Goal: Information Seeking & Learning: Stay updated

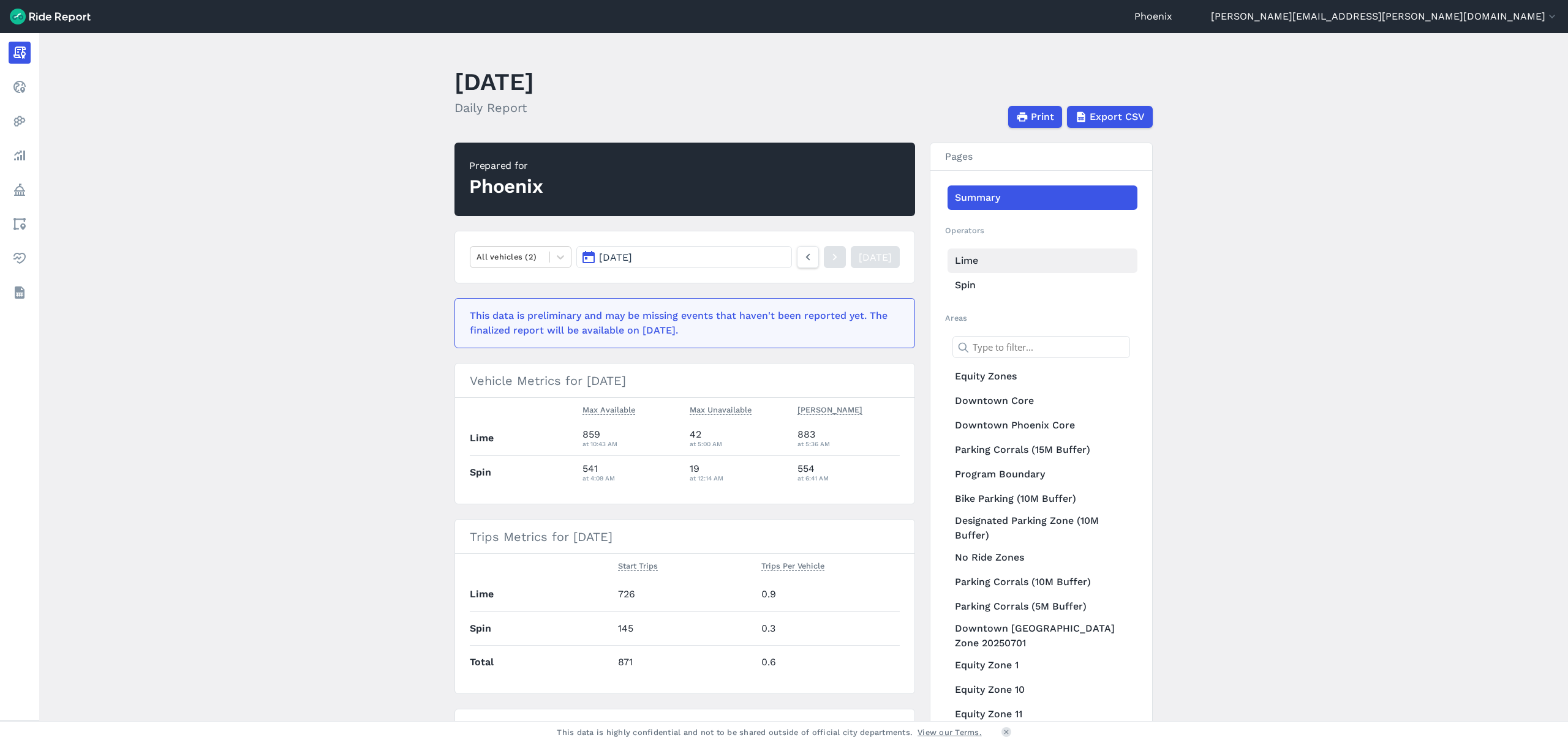
click at [967, 253] on link "Lime" at bounding box center [1042, 261] width 190 height 24
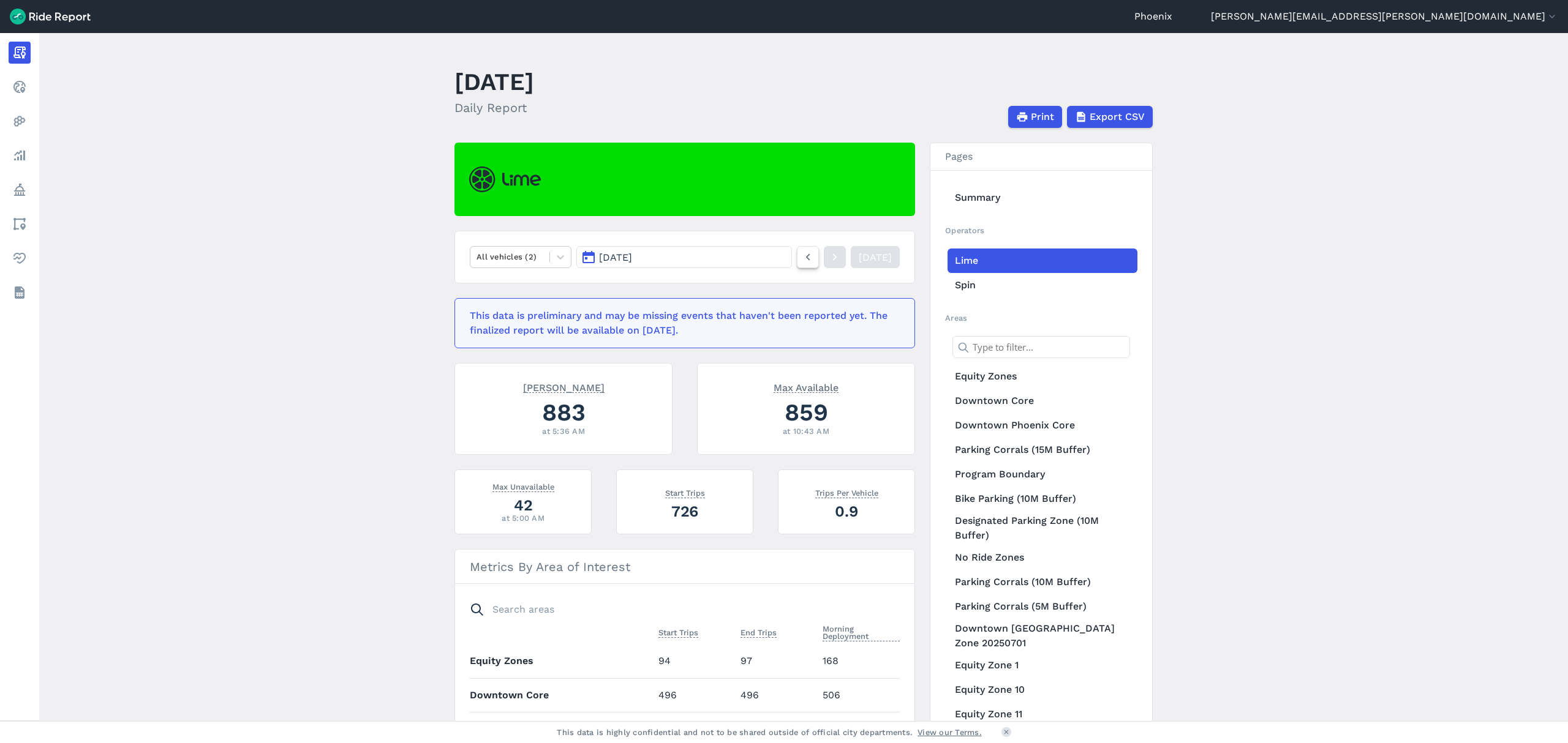
click at [796, 265] on link at bounding box center [808, 257] width 22 height 22
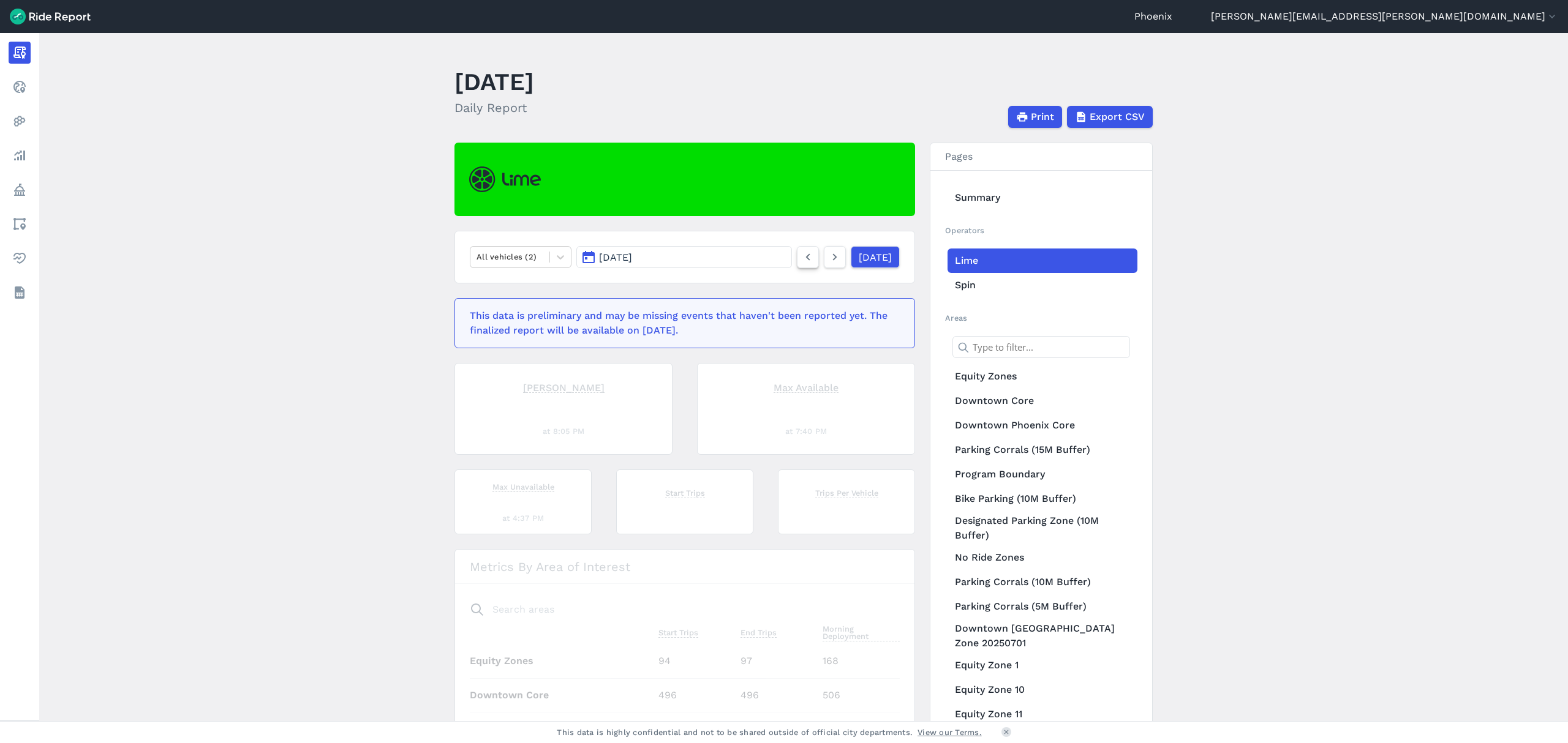
click at [796, 265] on link at bounding box center [808, 257] width 22 height 22
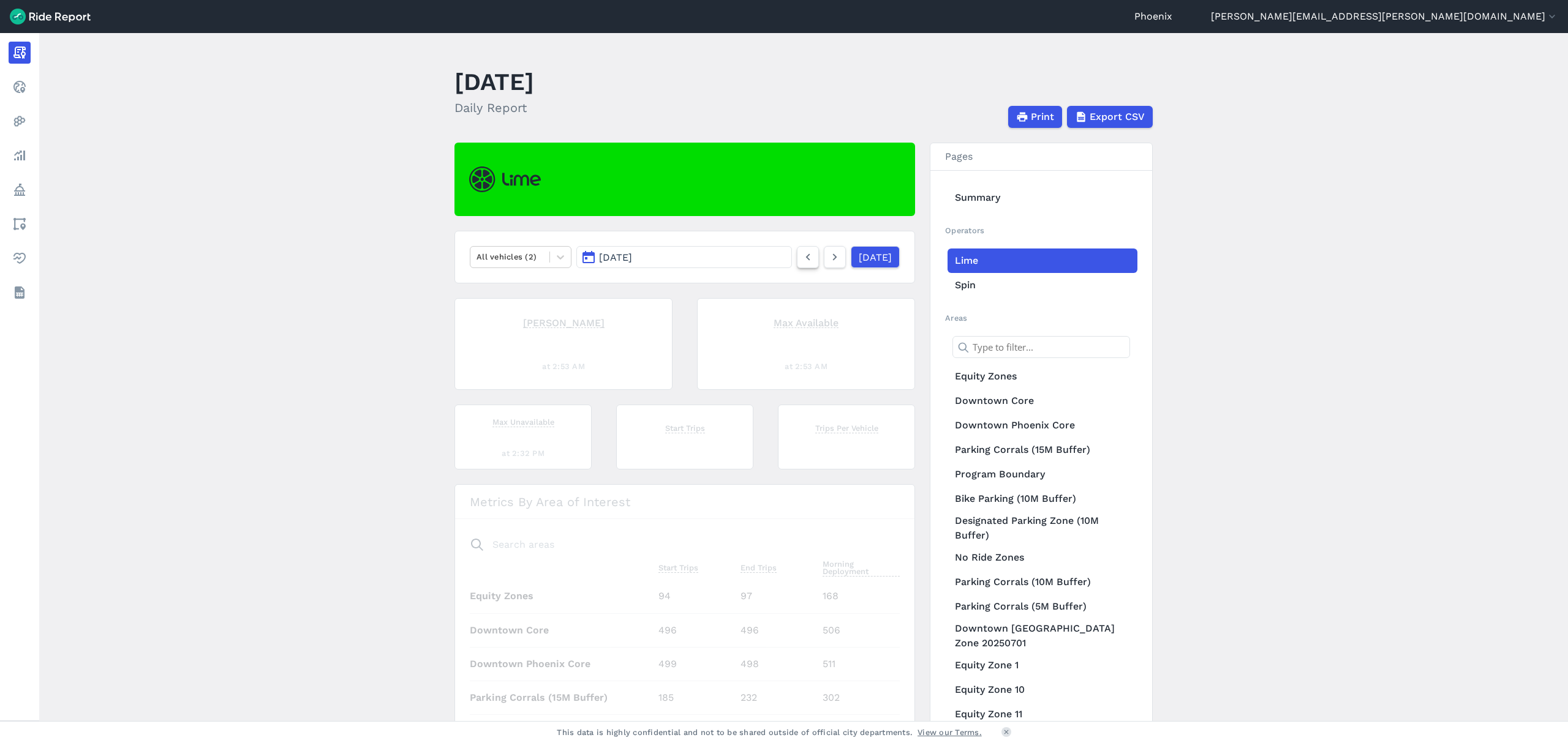
click at [796, 265] on link at bounding box center [808, 257] width 22 height 22
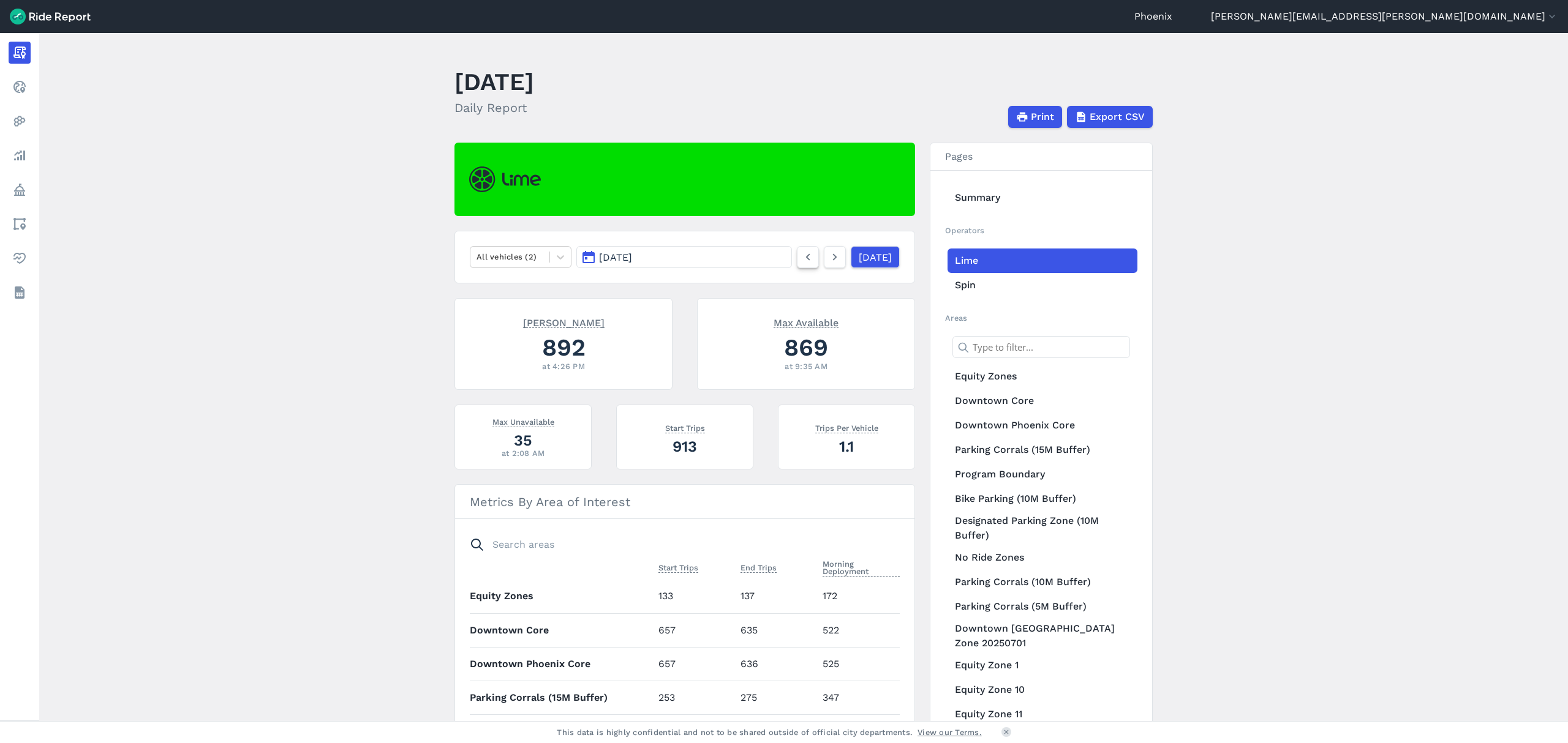
click at [796, 265] on link at bounding box center [808, 257] width 22 height 22
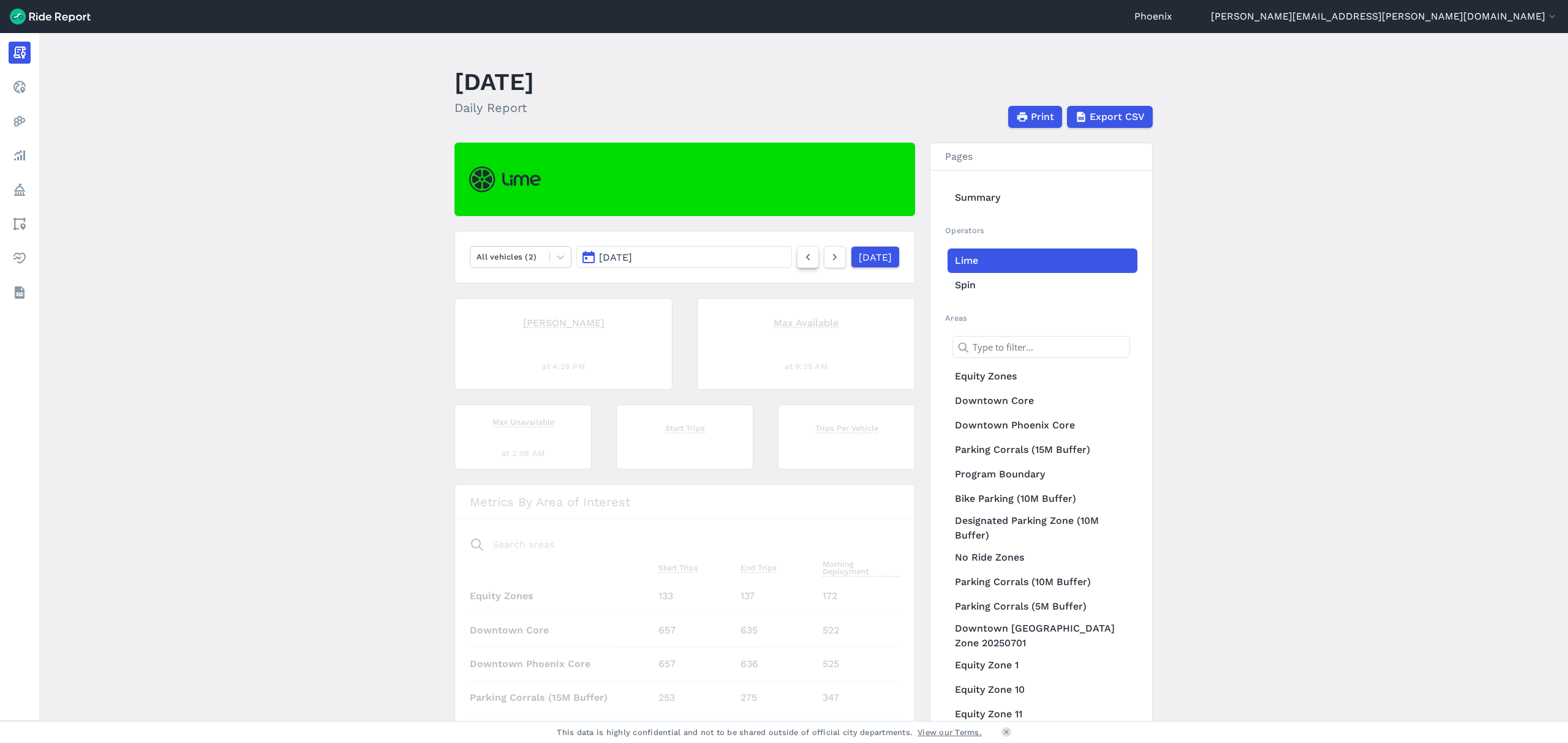
click at [796, 265] on link at bounding box center [808, 257] width 22 height 22
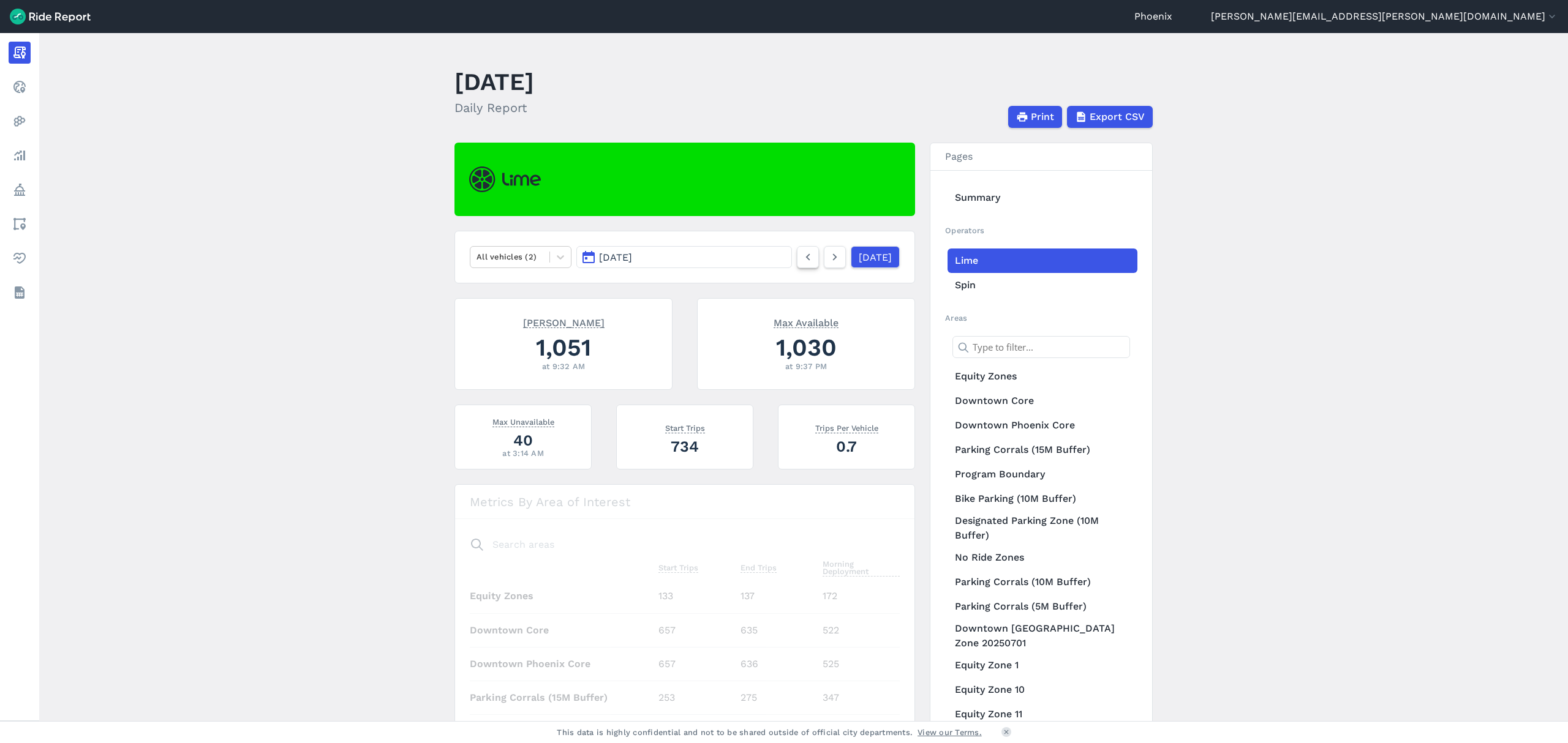
click at [796, 265] on link at bounding box center [808, 257] width 22 height 22
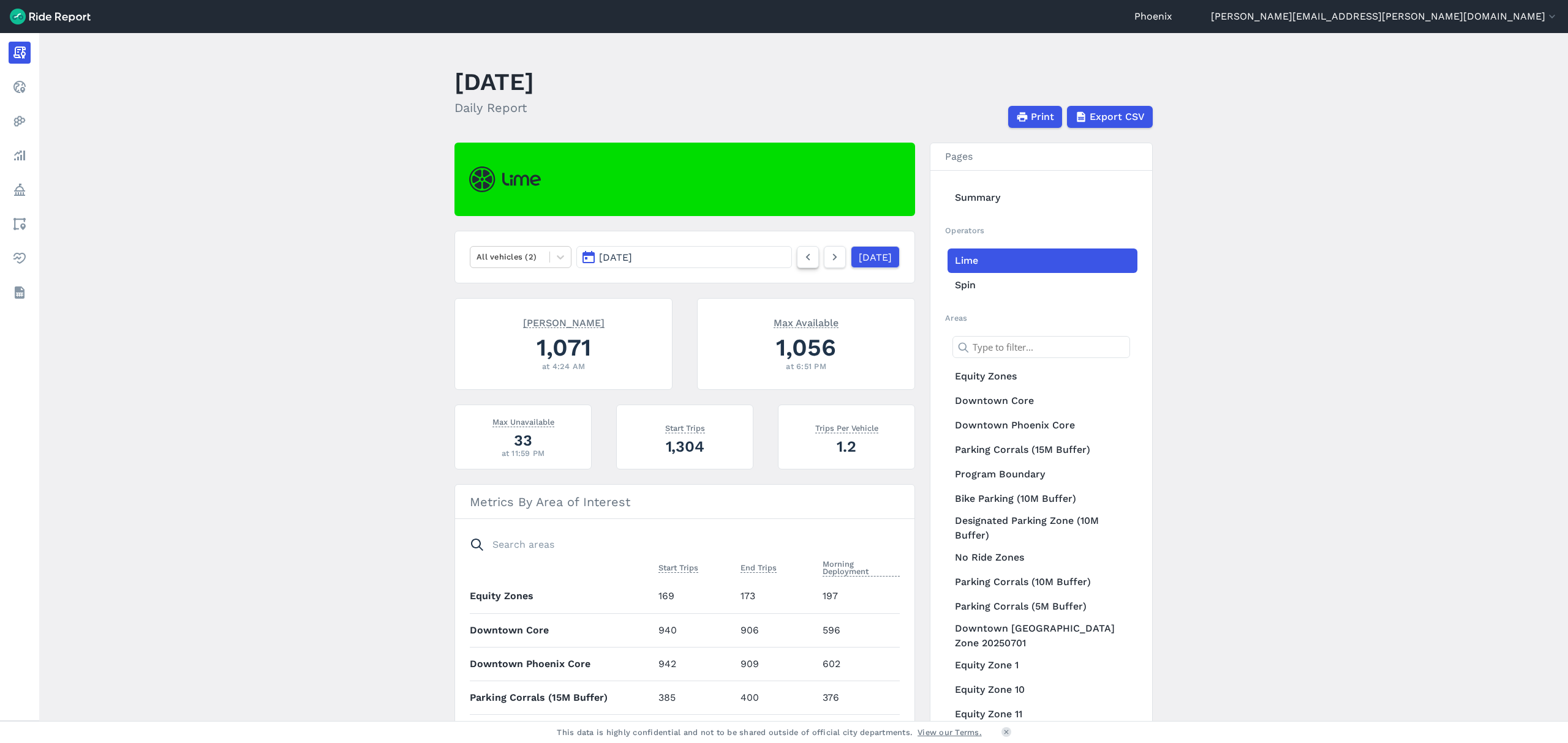
click at [796, 265] on link at bounding box center [808, 257] width 22 height 22
click at [801, 259] on icon at bounding box center [808, 257] width 14 height 14
click at [495, 261] on div at bounding box center [510, 257] width 67 height 14
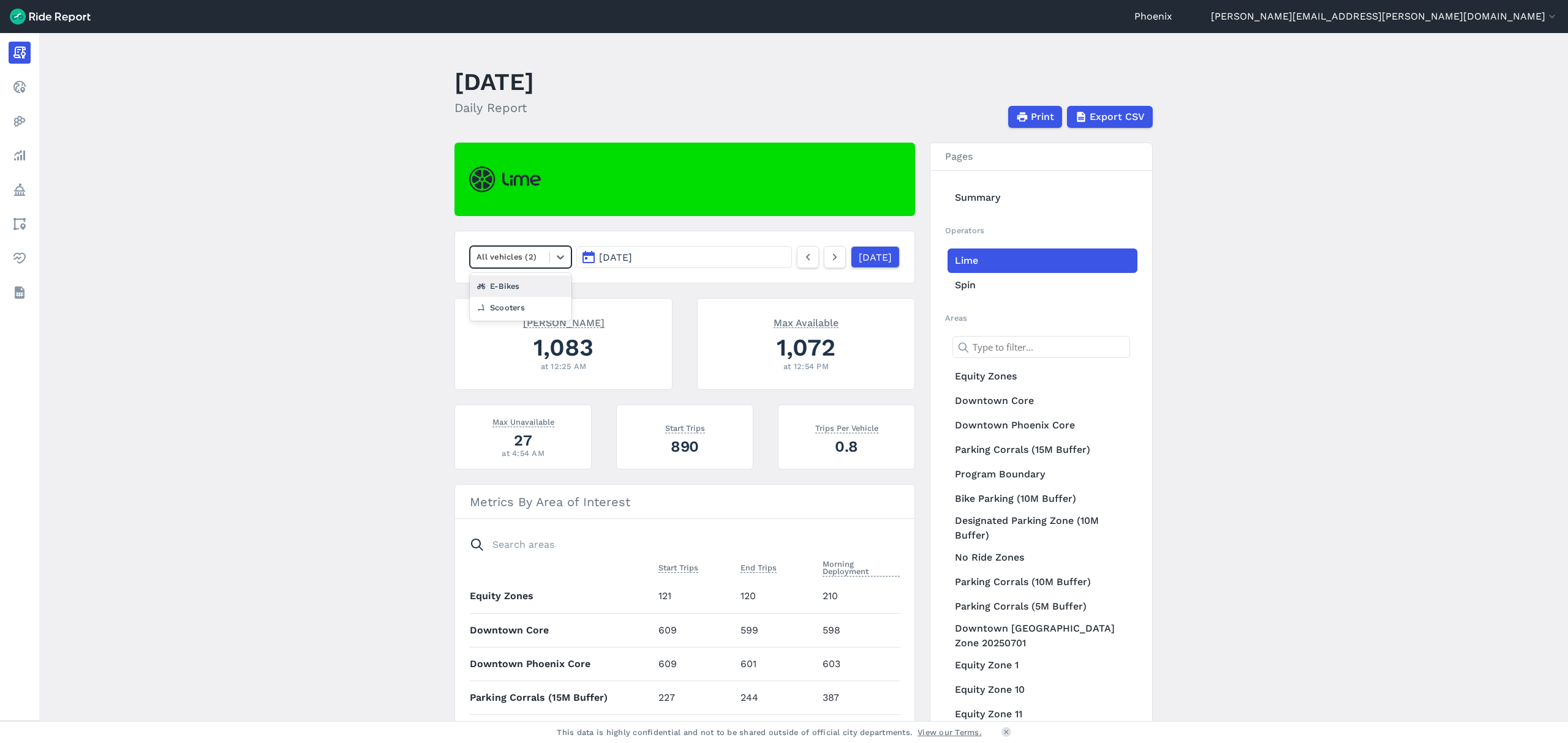
click at [506, 289] on div "E-Bikes" at bounding box center [520, 286] width 102 height 22
drag, startPoint x: 515, startPoint y: 256, endPoint x: 525, endPoint y: 270, distance: 17.2
click at [515, 256] on div at bounding box center [510, 257] width 67 height 14
click at [532, 285] on div "All vehicles (2)" at bounding box center [520, 286] width 102 height 22
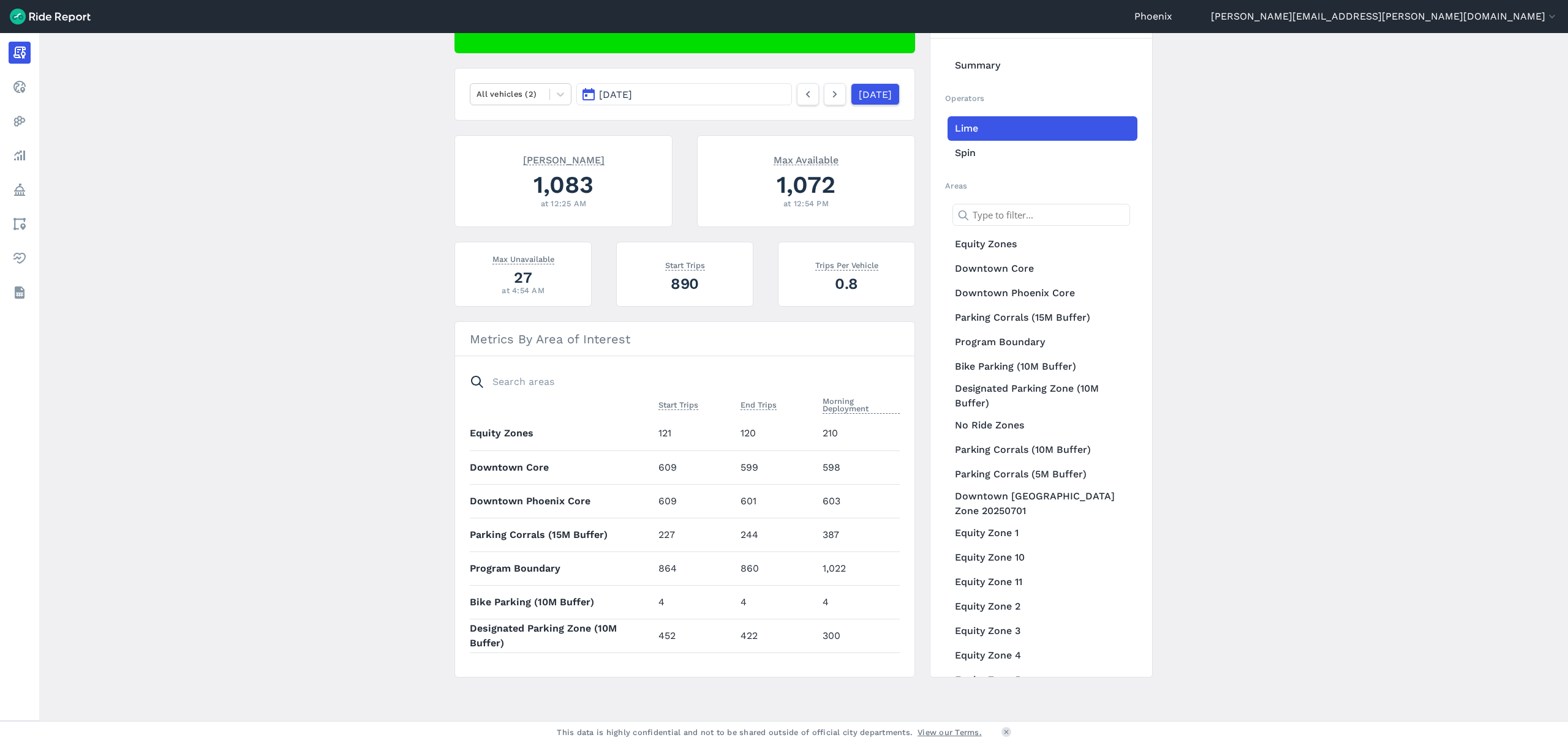
scroll to position [81, 0]
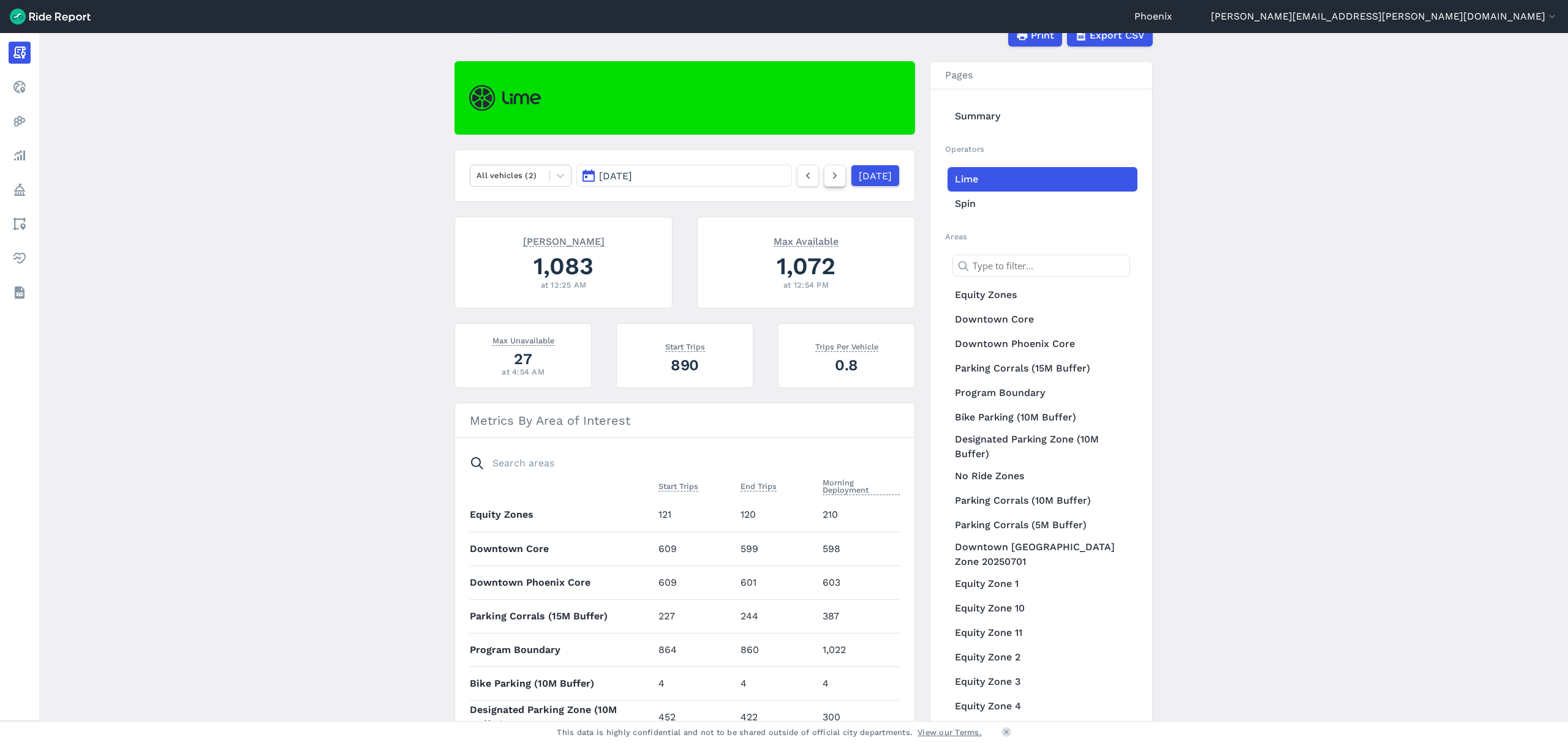
click at [824, 165] on link at bounding box center [835, 176] width 22 height 22
click at [544, 174] on div "All vehicles (2)" at bounding box center [510, 175] width 79 height 19
click at [527, 201] on div "E-Bikes" at bounding box center [520, 204] width 102 height 22
click at [828, 174] on icon at bounding box center [834, 175] width 14 height 14
click at [515, 177] on div at bounding box center [510, 175] width 67 height 14
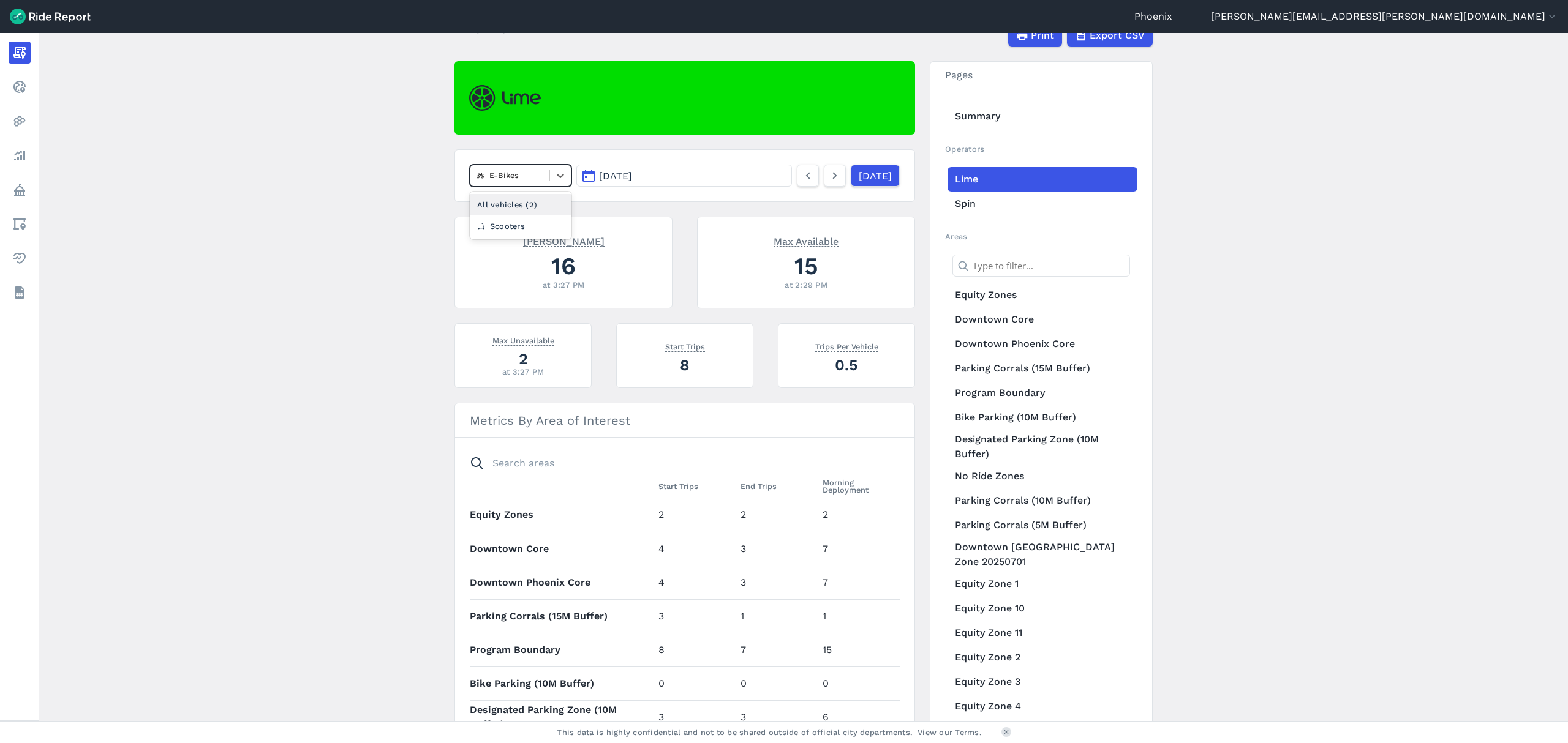
click at [517, 209] on div "All vehicles (2)" at bounding box center [520, 204] width 102 height 22
click at [828, 170] on icon at bounding box center [834, 175] width 14 height 14
click at [555, 170] on icon at bounding box center [560, 175] width 12 height 12
click at [517, 208] on div "E-Bikes" at bounding box center [520, 204] width 102 height 22
click at [828, 177] on icon at bounding box center [834, 175] width 14 height 14
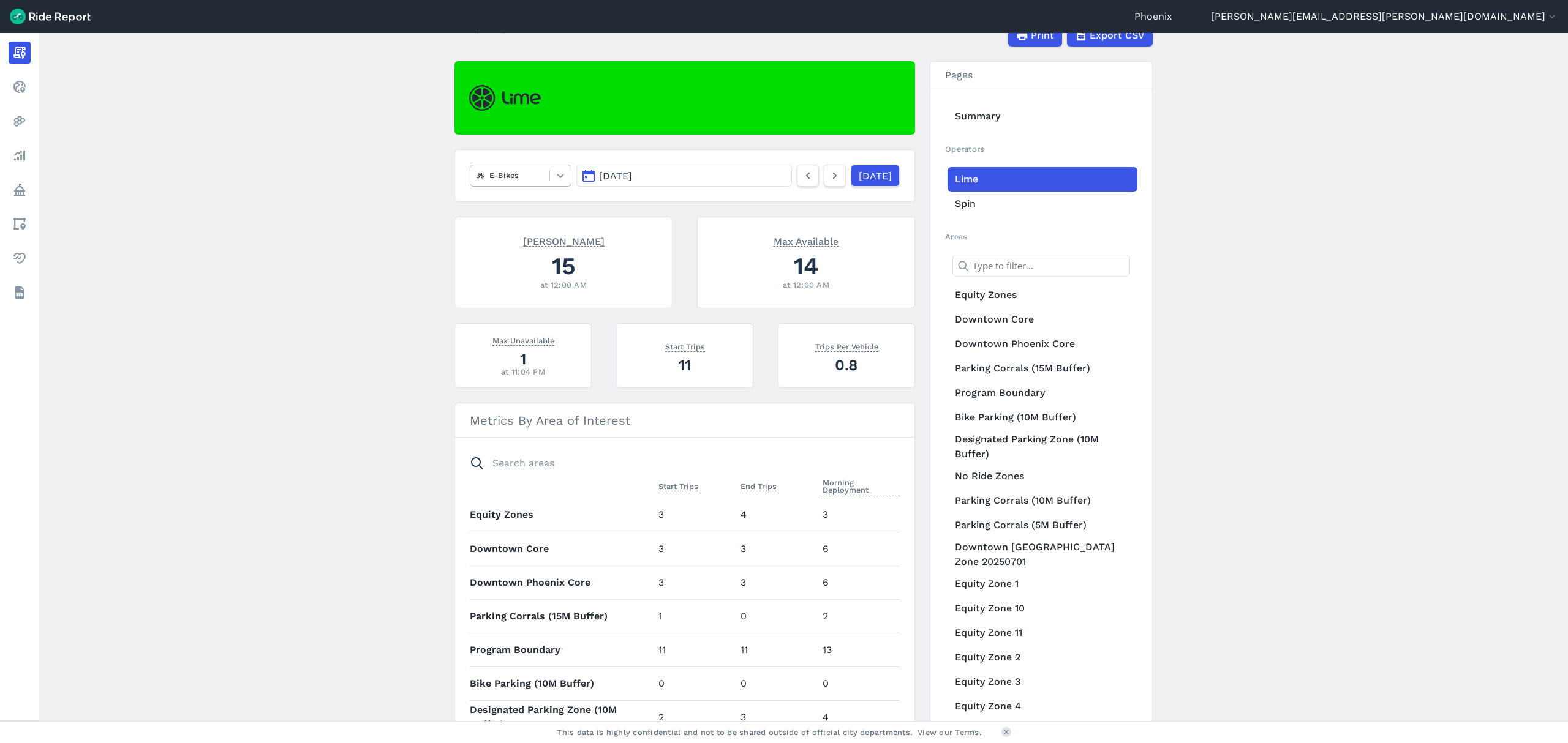
click at [557, 184] on div at bounding box center [561, 175] width 21 height 21
click at [513, 201] on div "All vehicles (2)" at bounding box center [520, 204] width 102 height 22
click at [831, 168] on link at bounding box center [835, 176] width 22 height 22
click at [563, 181] on icon at bounding box center [560, 175] width 12 height 12
click at [542, 217] on div "Scooters" at bounding box center [520, 226] width 102 height 22
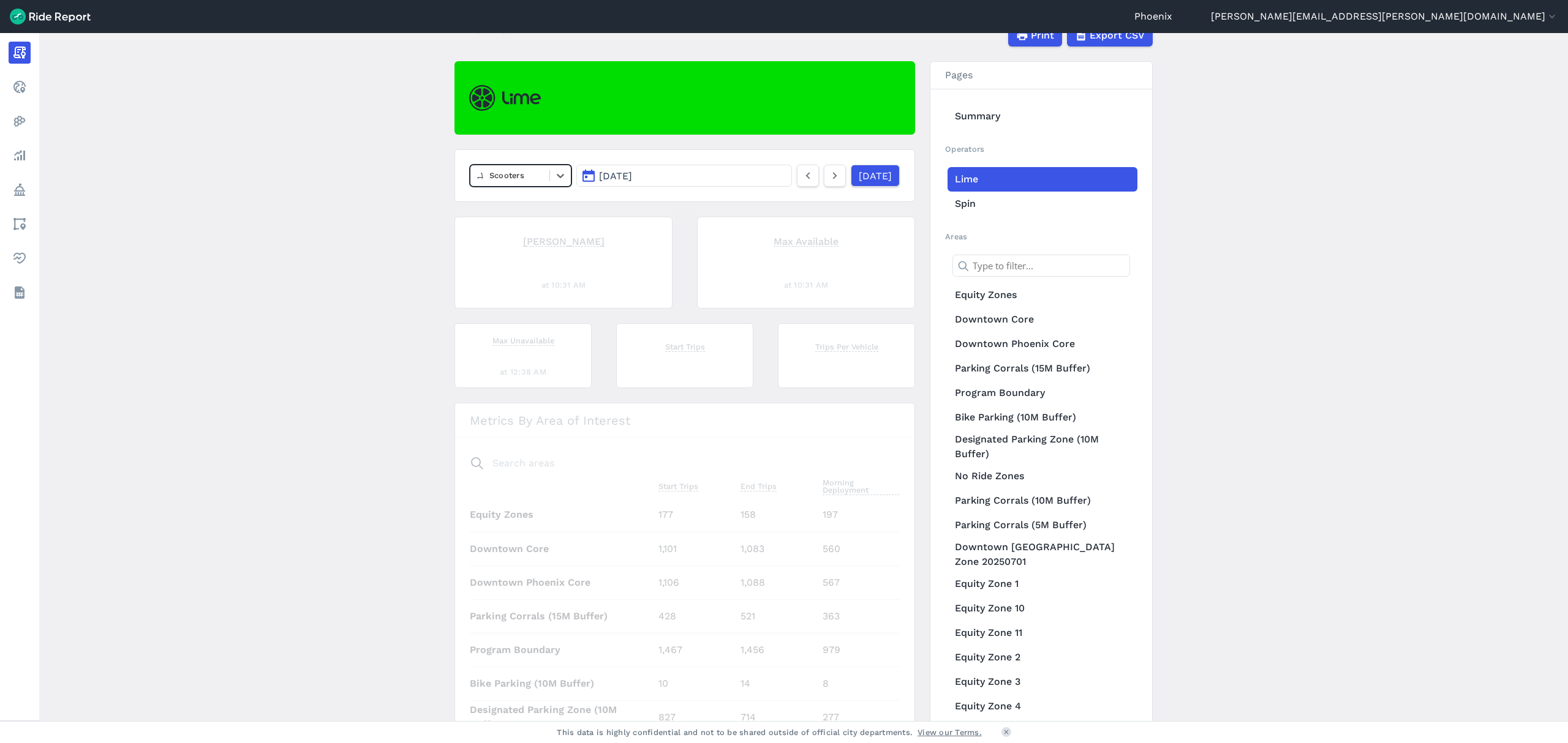
click at [534, 173] on div at bounding box center [510, 175] width 67 height 14
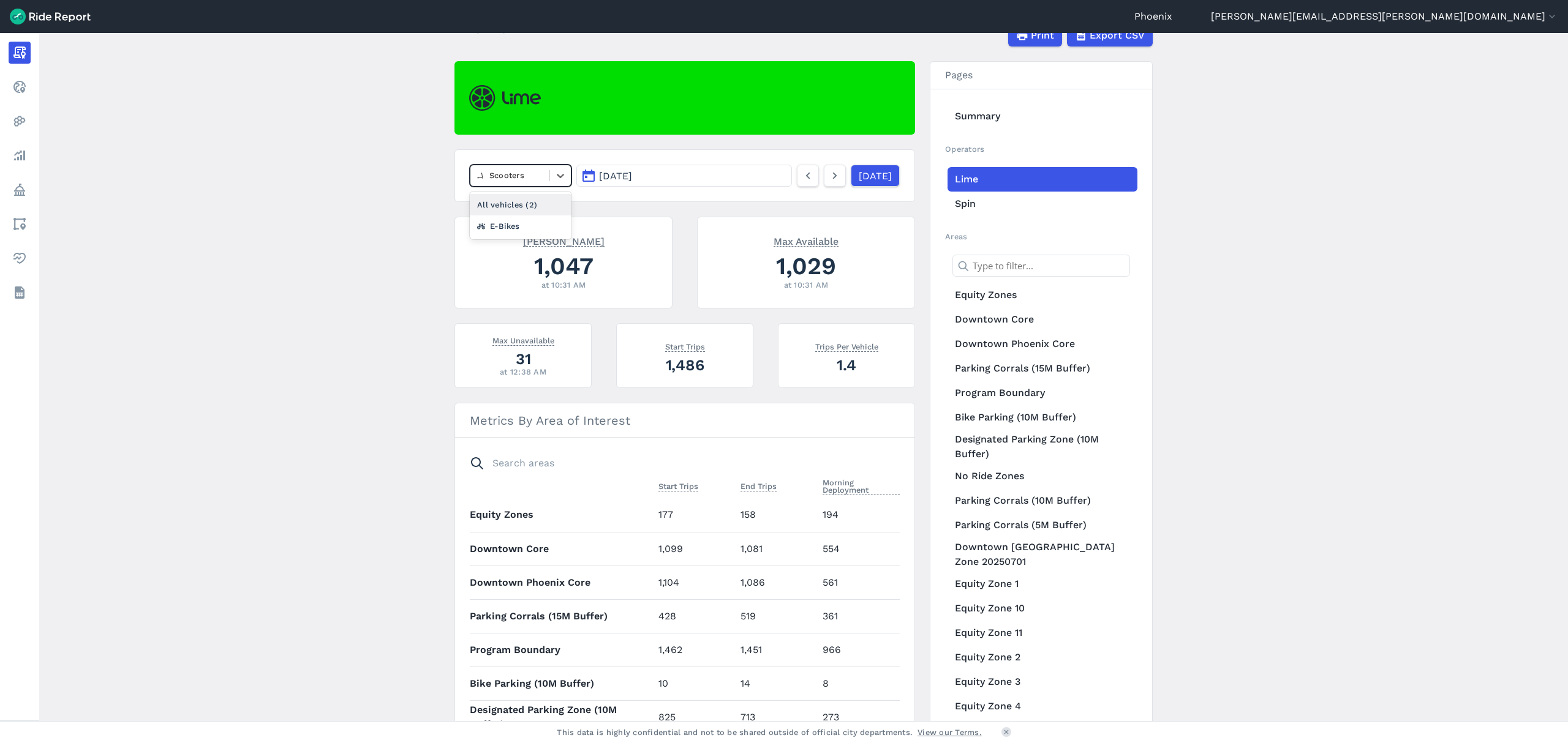
click at [535, 202] on div "All vehicles (2)" at bounding box center [520, 204] width 102 height 22
click at [542, 182] on div "All vehicles (2)" at bounding box center [510, 175] width 79 height 19
click at [534, 208] on div "E-Bikes" at bounding box center [520, 204] width 102 height 22
click at [828, 183] on icon at bounding box center [834, 175] width 14 height 14
click at [552, 182] on div at bounding box center [561, 175] width 21 height 21
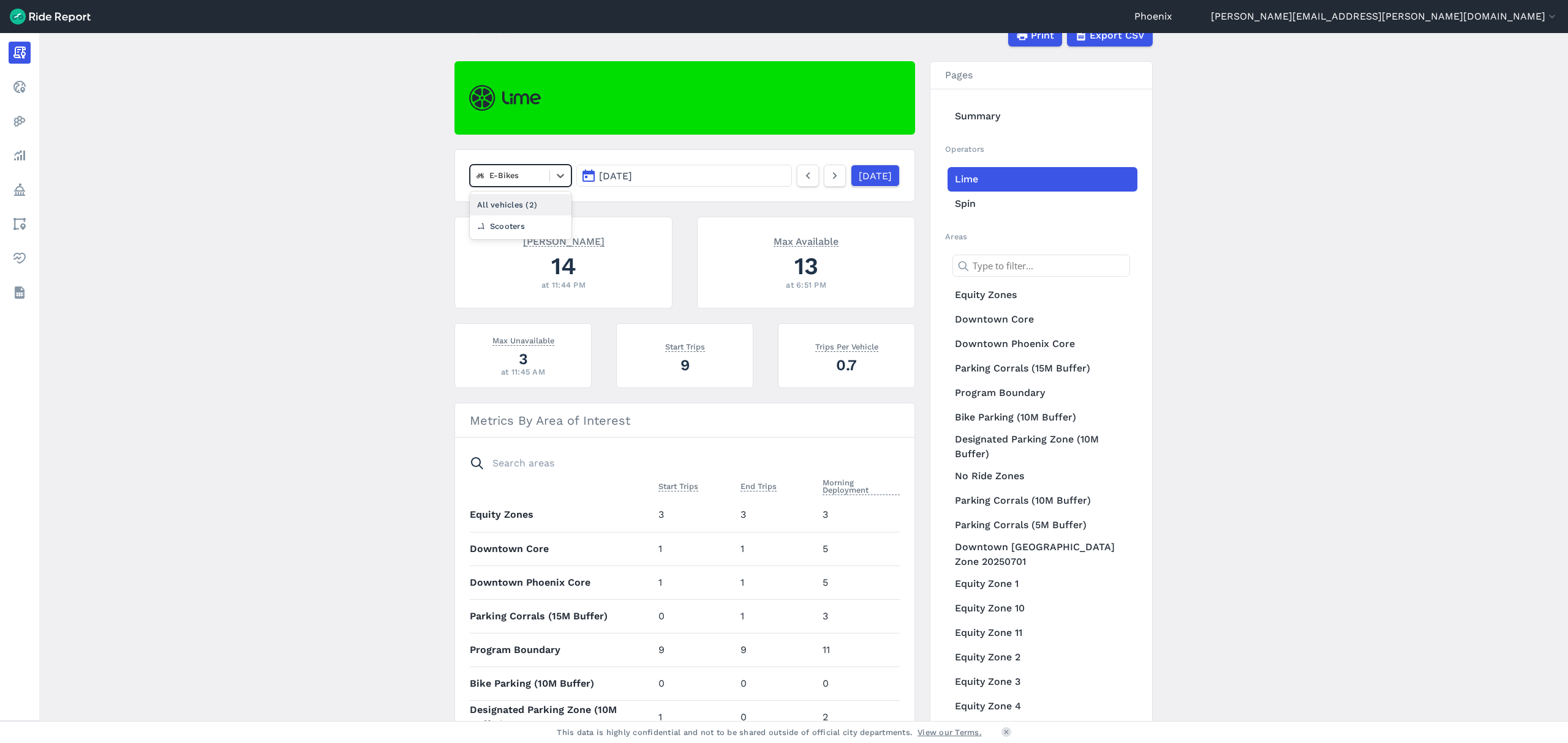
click at [532, 209] on div "All vehicles (2)" at bounding box center [520, 204] width 102 height 22
click at [824, 177] on link at bounding box center [835, 176] width 22 height 22
click at [530, 183] on div at bounding box center [510, 175] width 67 height 14
click at [534, 209] on div "E-Bikes" at bounding box center [520, 204] width 102 height 22
click at [828, 179] on icon at bounding box center [834, 175] width 14 height 14
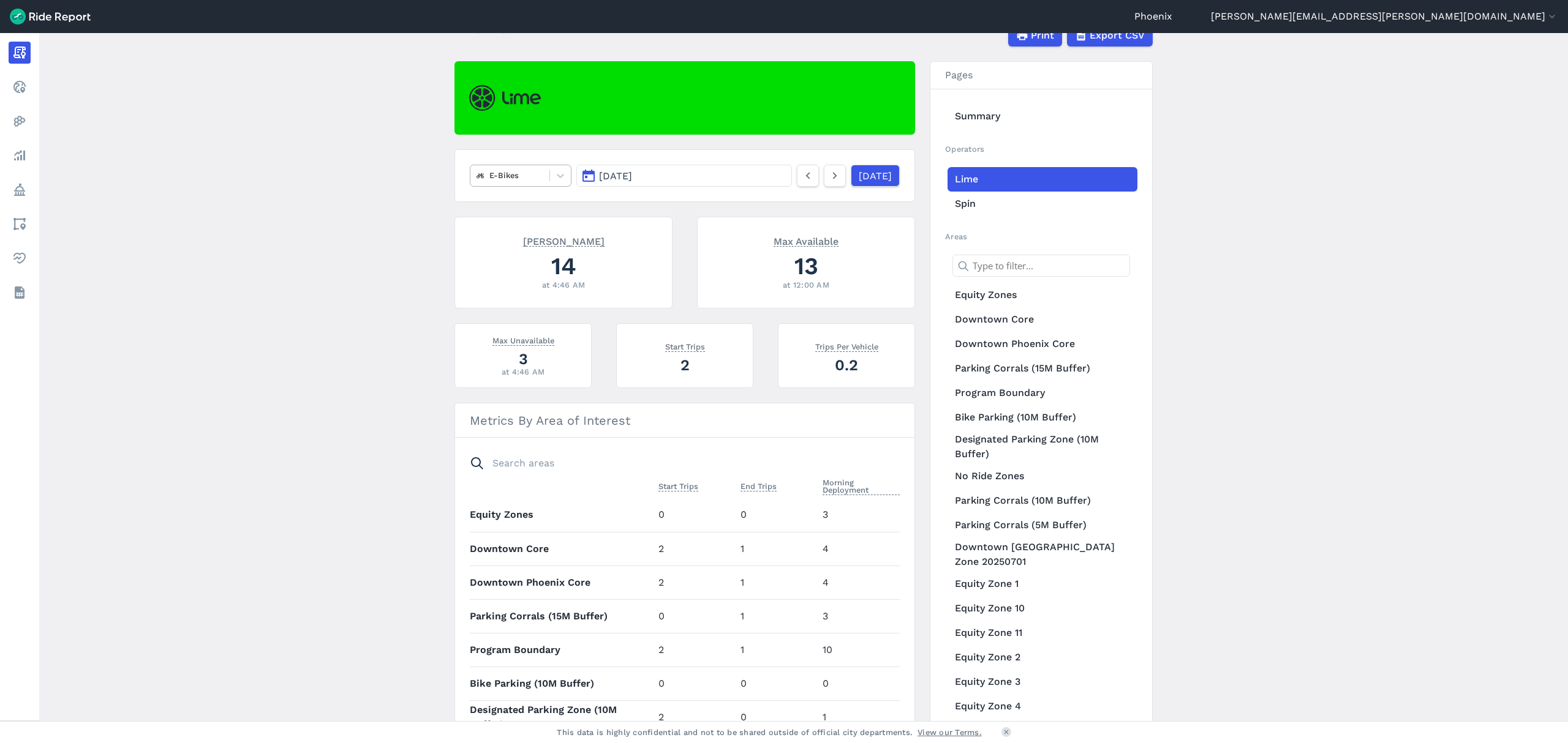
click at [480, 176] on div at bounding box center [510, 175] width 67 height 14
click at [490, 212] on div "All vehicles (2)" at bounding box center [520, 204] width 102 height 22
click at [824, 177] on link at bounding box center [835, 176] width 22 height 22
click at [801, 175] on icon at bounding box center [808, 175] width 14 height 14
click at [828, 175] on icon at bounding box center [834, 175] width 14 height 14
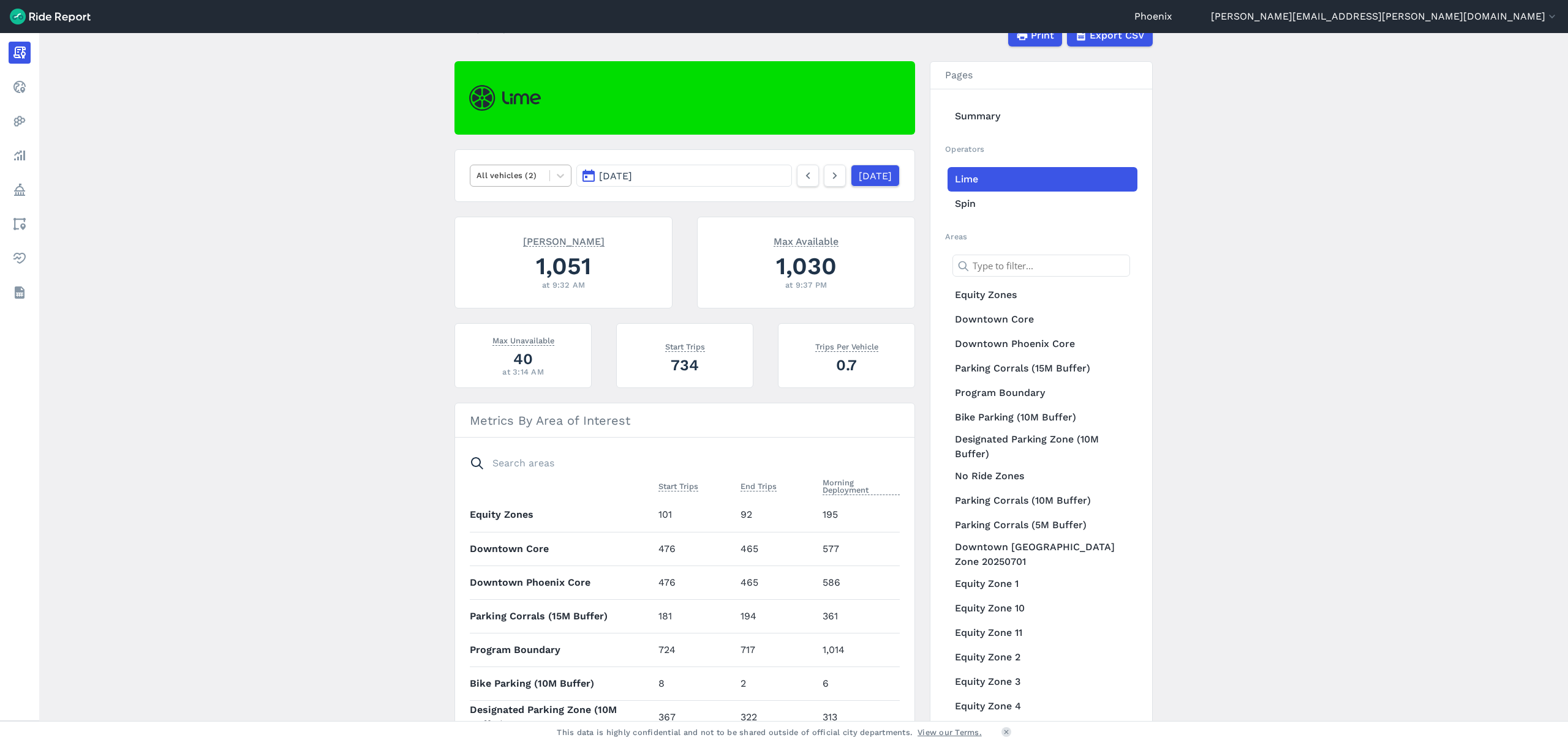
click at [542, 184] on div "All vehicles (2)" at bounding box center [510, 175] width 79 height 19
click at [542, 211] on div "E-Bikes" at bounding box center [520, 204] width 102 height 22
click at [540, 177] on div at bounding box center [510, 175] width 67 height 14
click at [540, 209] on div "All vehicles (2)" at bounding box center [520, 204] width 102 height 22
click at [828, 179] on icon at bounding box center [834, 175] width 14 height 14
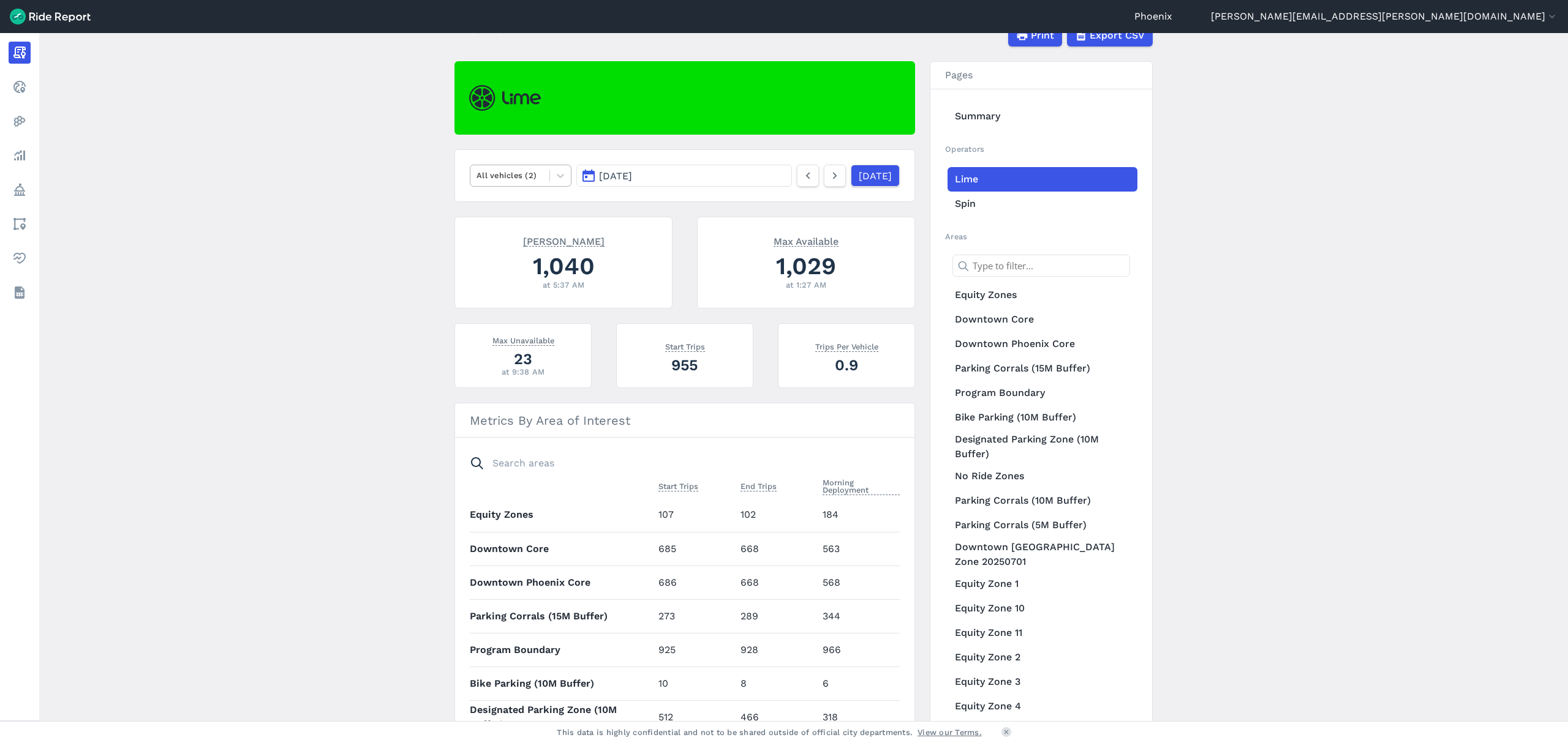
click at [525, 177] on div at bounding box center [510, 175] width 67 height 14
click at [531, 211] on div "E-Bikes" at bounding box center [520, 204] width 102 height 22
click at [828, 173] on icon at bounding box center [834, 175] width 14 height 14
click at [485, 177] on div at bounding box center [510, 175] width 67 height 14
click at [504, 200] on div "All vehicles (2)" at bounding box center [520, 204] width 102 height 22
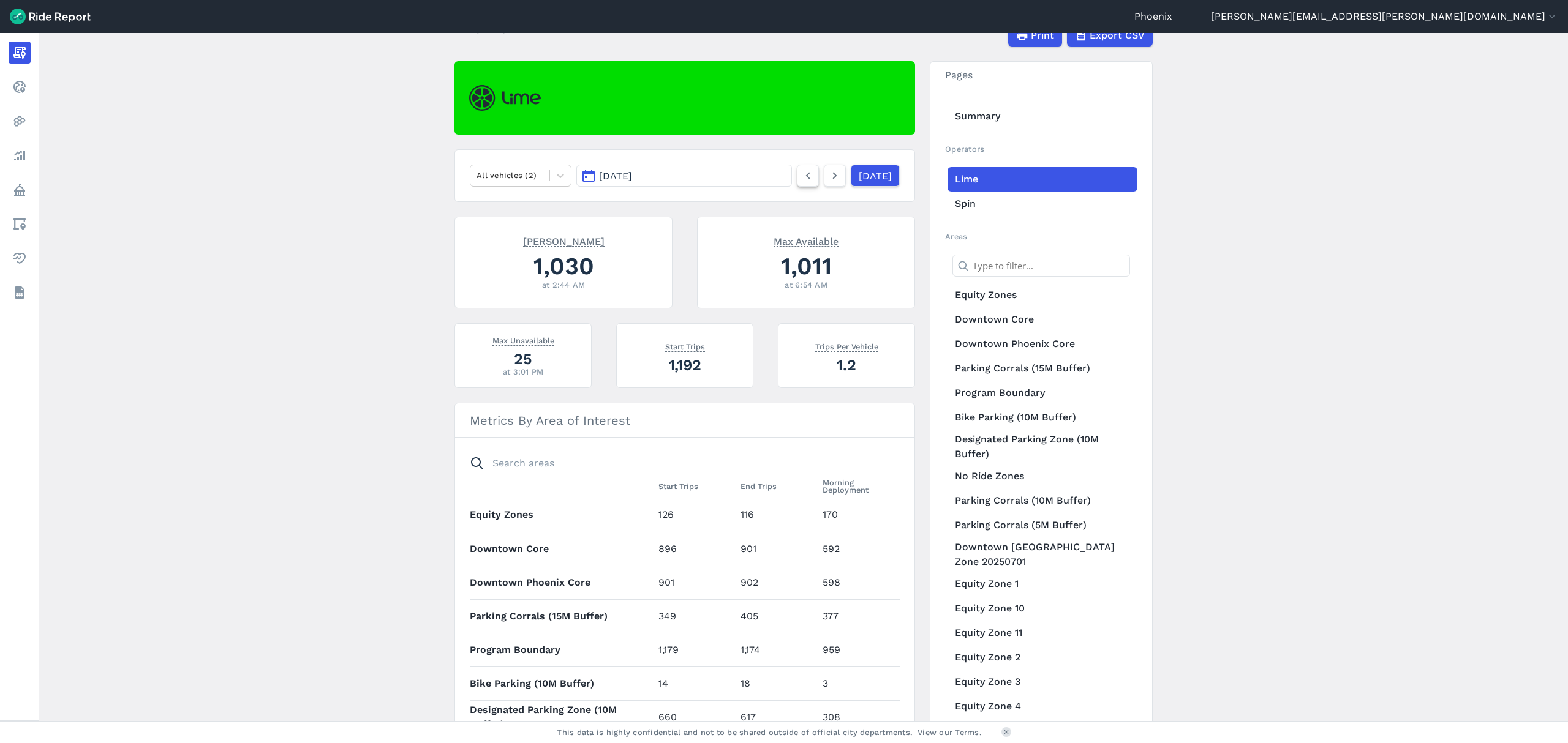
click at [800, 179] on link at bounding box center [808, 176] width 22 height 22
click at [828, 180] on icon at bounding box center [834, 175] width 14 height 14
click at [826, 181] on link at bounding box center [835, 176] width 22 height 22
click at [485, 180] on div at bounding box center [510, 175] width 67 height 14
click at [495, 204] on div "E-Bikes" at bounding box center [520, 204] width 102 height 22
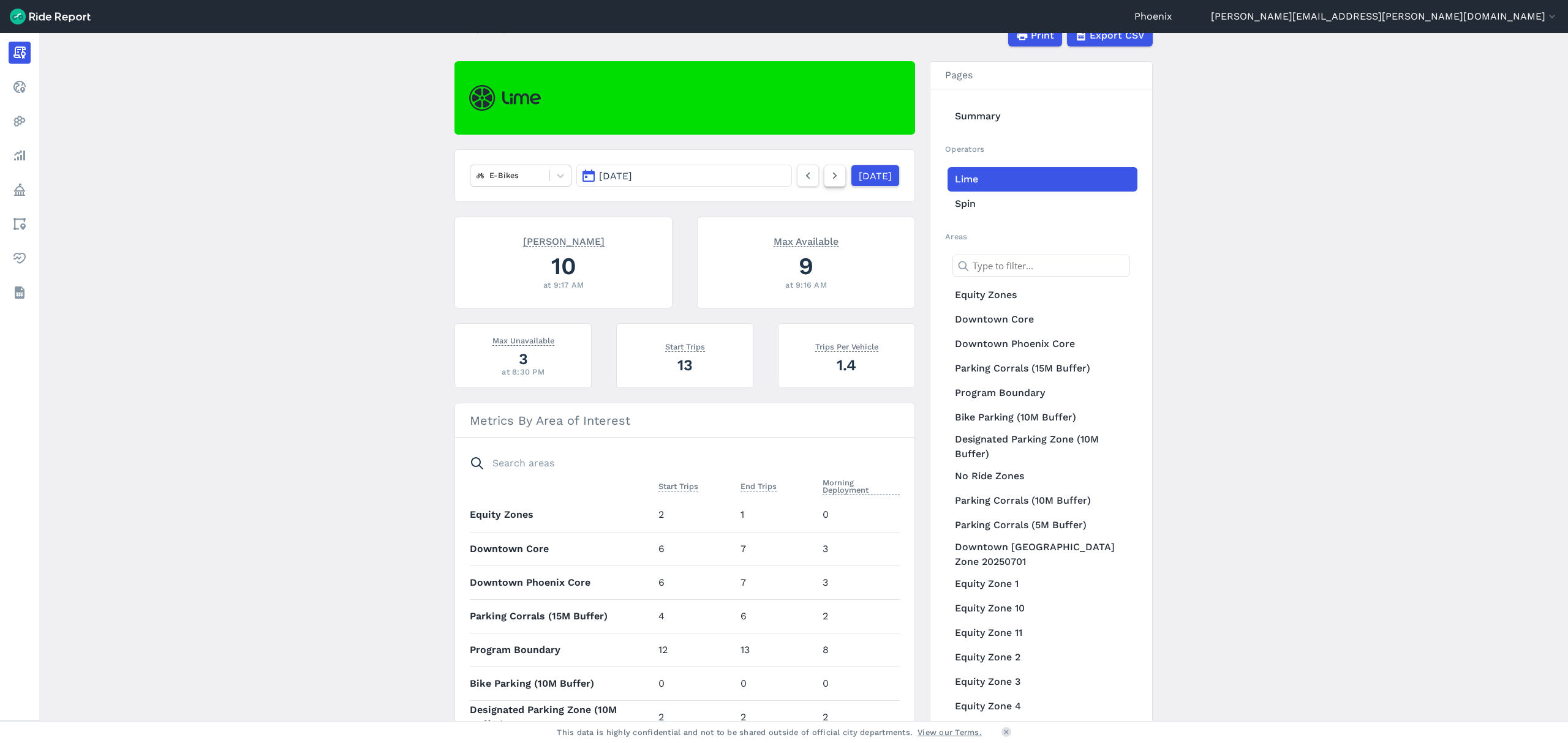
click at [833, 174] on use at bounding box center [835, 176] width 5 height 7
click at [515, 172] on div at bounding box center [510, 175] width 67 height 14
click at [525, 221] on div "Scooters" at bounding box center [520, 226] width 102 height 22
click at [828, 172] on icon at bounding box center [834, 175] width 14 height 14
click at [556, 180] on icon at bounding box center [560, 175] width 12 height 12
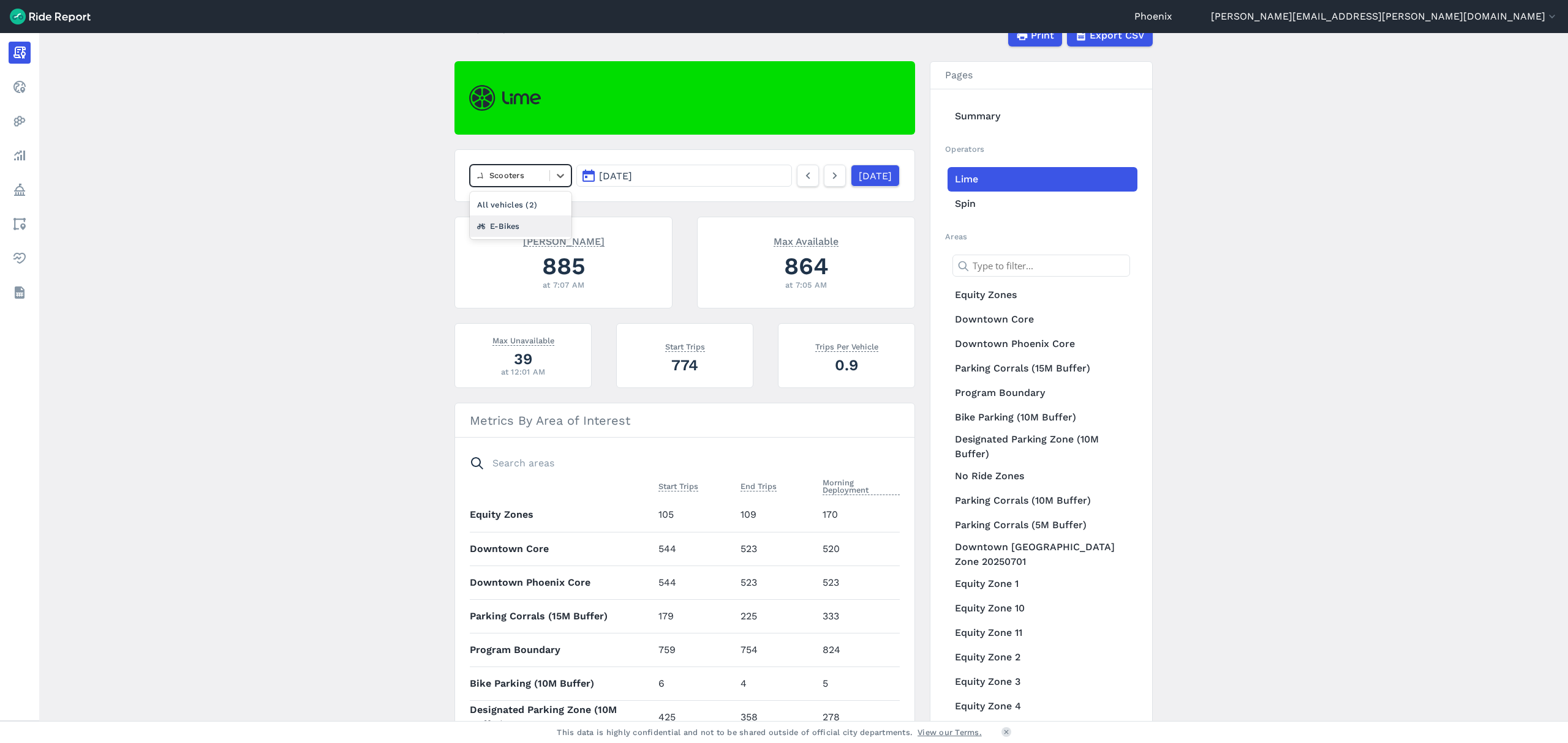
click at [542, 219] on div "E-Bikes" at bounding box center [520, 226] width 102 height 22
click at [490, 175] on div at bounding box center [510, 175] width 67 height 14
click at [504, 194] on div "All vehicles (2)" at bounding box center [520, 204] width 102 height 22
click at [520, 179] on div at bounding box center [510, 175] width 67 height 14
click at [530, 229] on div "Scooters" at bounding box center [520, 226] width 102 height 22
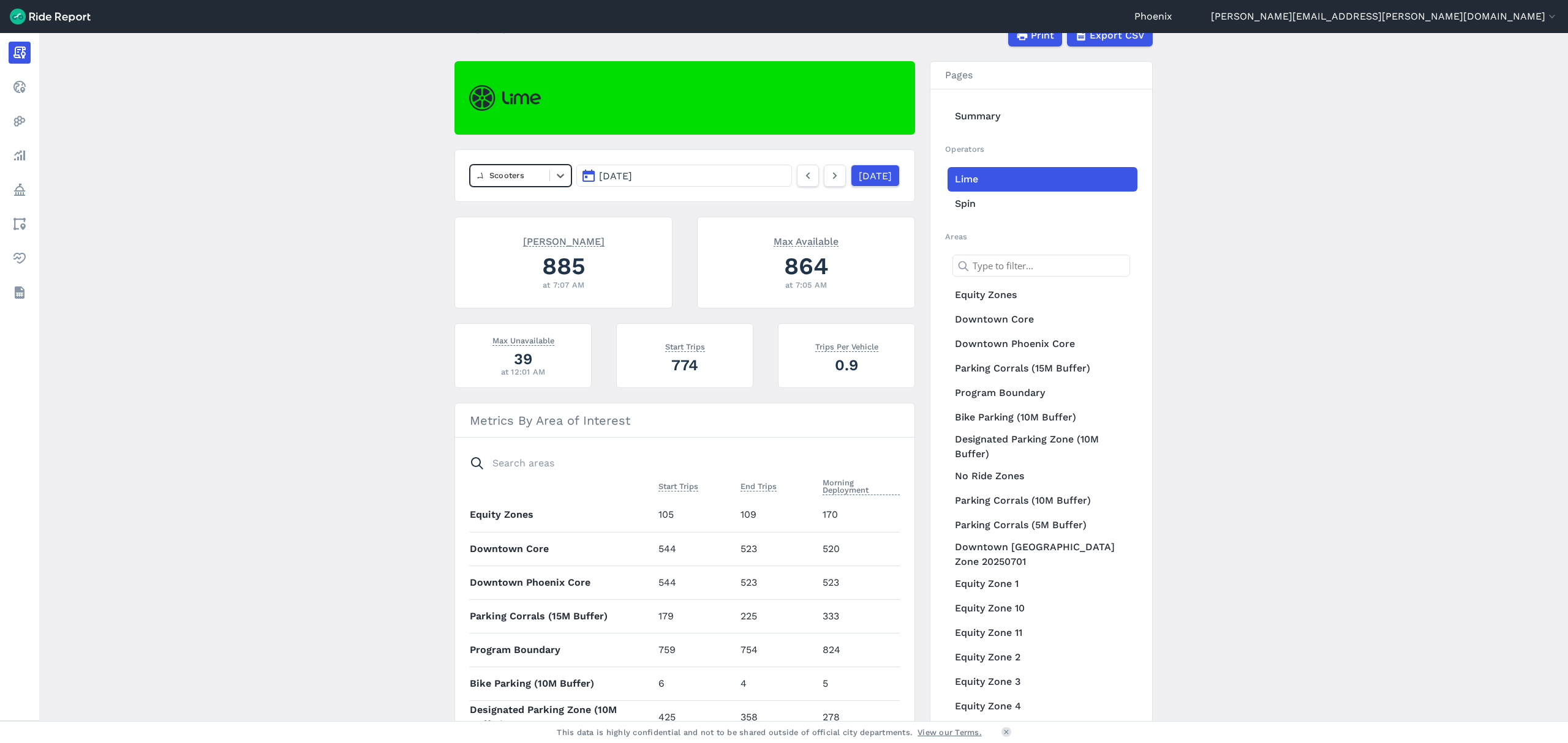
click at [513, 174] on div at bounding box center [510, 175] width 67 height 14
click at [527, 202] on div "All vehicles (2)" at bounding box center [520, 204] width 102 height 22
click at [828, 175] on icon at bounding box center [834, 175] width 14 height 14
click at [551, 175] on div at bounding box center [561, 175] width 21 height 21
click at [517, 214] on div "E-Bikes" at bounding box center [520, 204] width 102 height 22
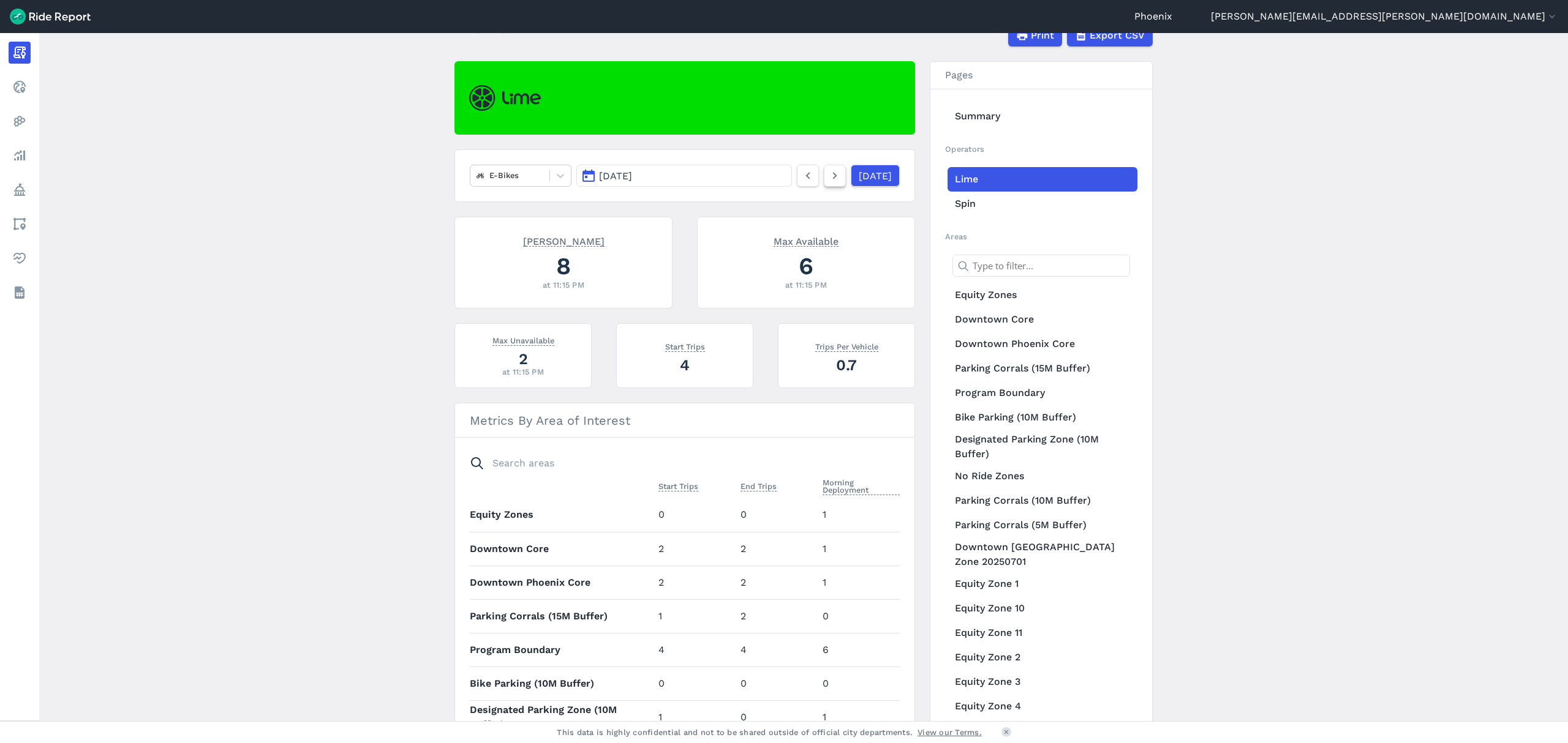
click at [828, 177] on icon at bounding box center [834, 175] width 14 height 14
drag, startPoint x: 540, startPoint y: 174, endPoint x: 540, endPoint y: 184, distance: 10.0
click at [540, 174] on div at bounding box center [510, 175] width 67 height 14
click at [540, 200] on div "All vehicles (2)" at bounding box center [520, 204] width 102 height 22
click at [828, 175] on icon at bounding box center [834, 175] width 14 height 14
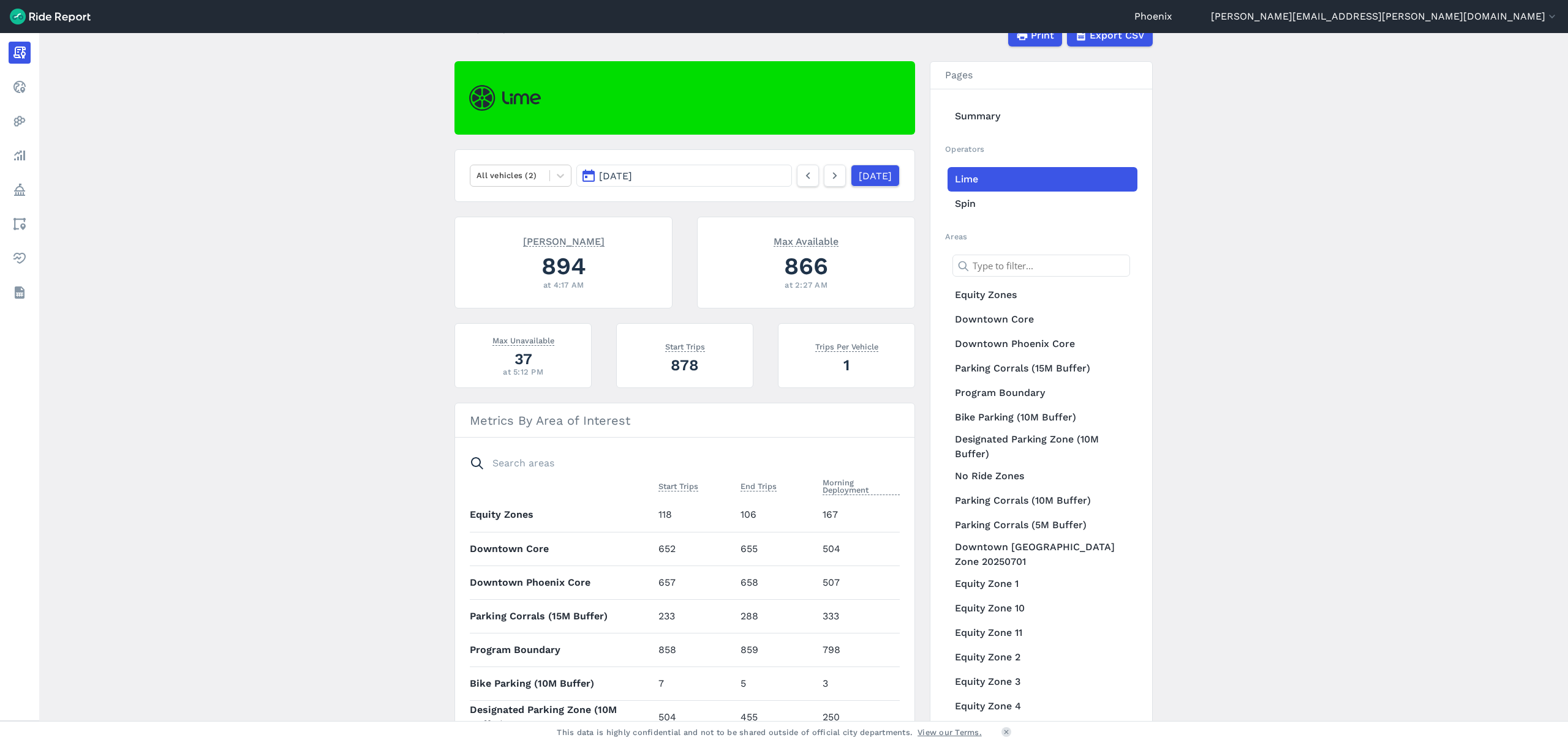
drag, startPoint x: 515, startPoint y: 180, endPoint x: 517, endPoint y: 189, distance: 9.2
click at [515, 180] on div at bounding box center [510, 175] width 67 height 14
click at [514, 208] on div "E-Bikes" at bounding box center [520, 204] width 102 height 22
click at [827, 179] on link at bounding box center [835, 176] width 22 height 22
click at [532, 179] on div at bounding box center [510, 175] width 67 height 14
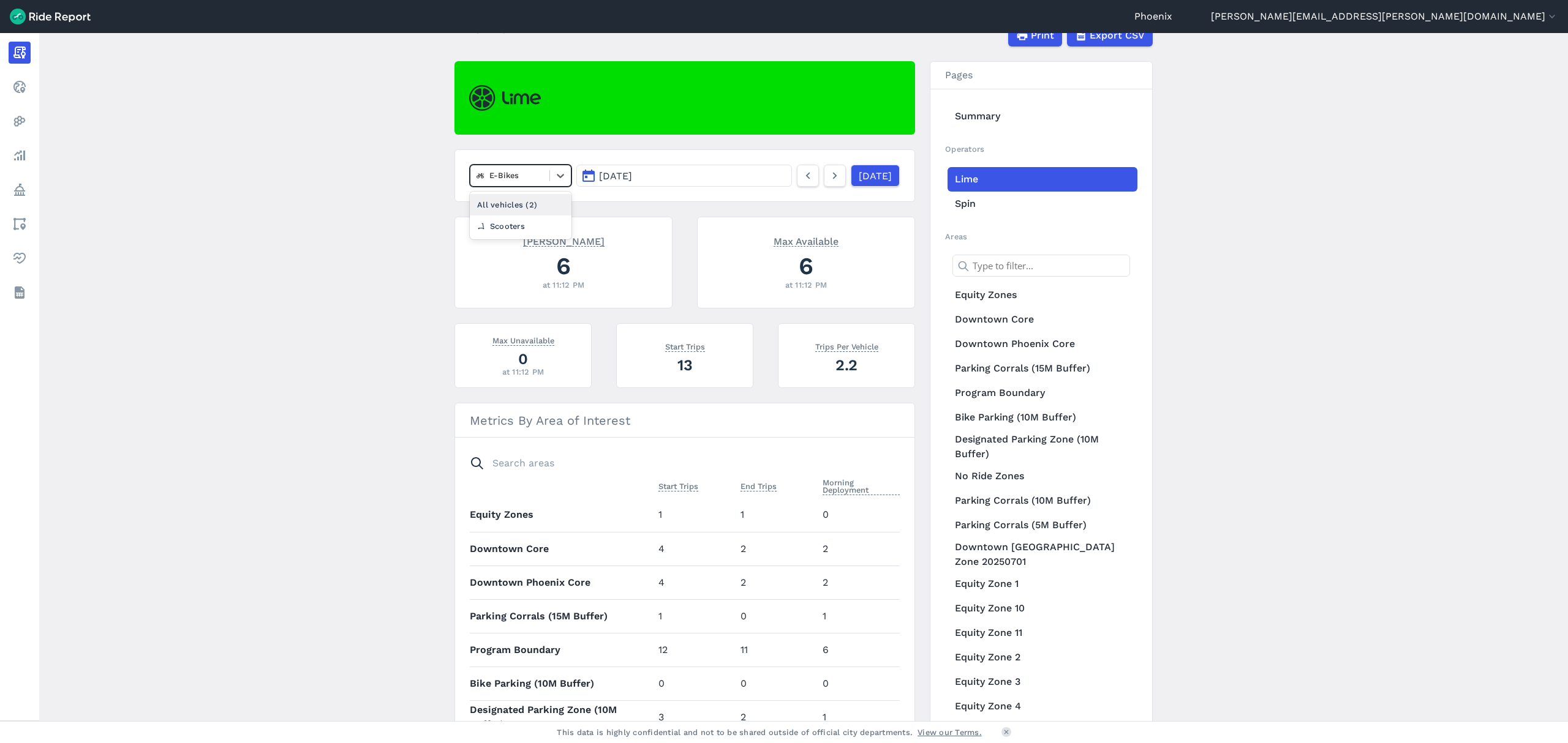
click at [531, 202] on div "All vehicles (2)" at bounding box center [520, 204] width 102 height 22
click at [828, 170] on icon at bounding box center [834, 175] width 14 height 14
click at [529, 160] on nav "All vehicles (2) [DATE] [DATE]" at bounding box center [684, 175] width 460 height 52
click at [532, 168] on div at bounding box center [510, 175] width 67 height 14
click at [523, 206] on div "E-Bikes" at bounding box center [520, 204] width 102 height 22
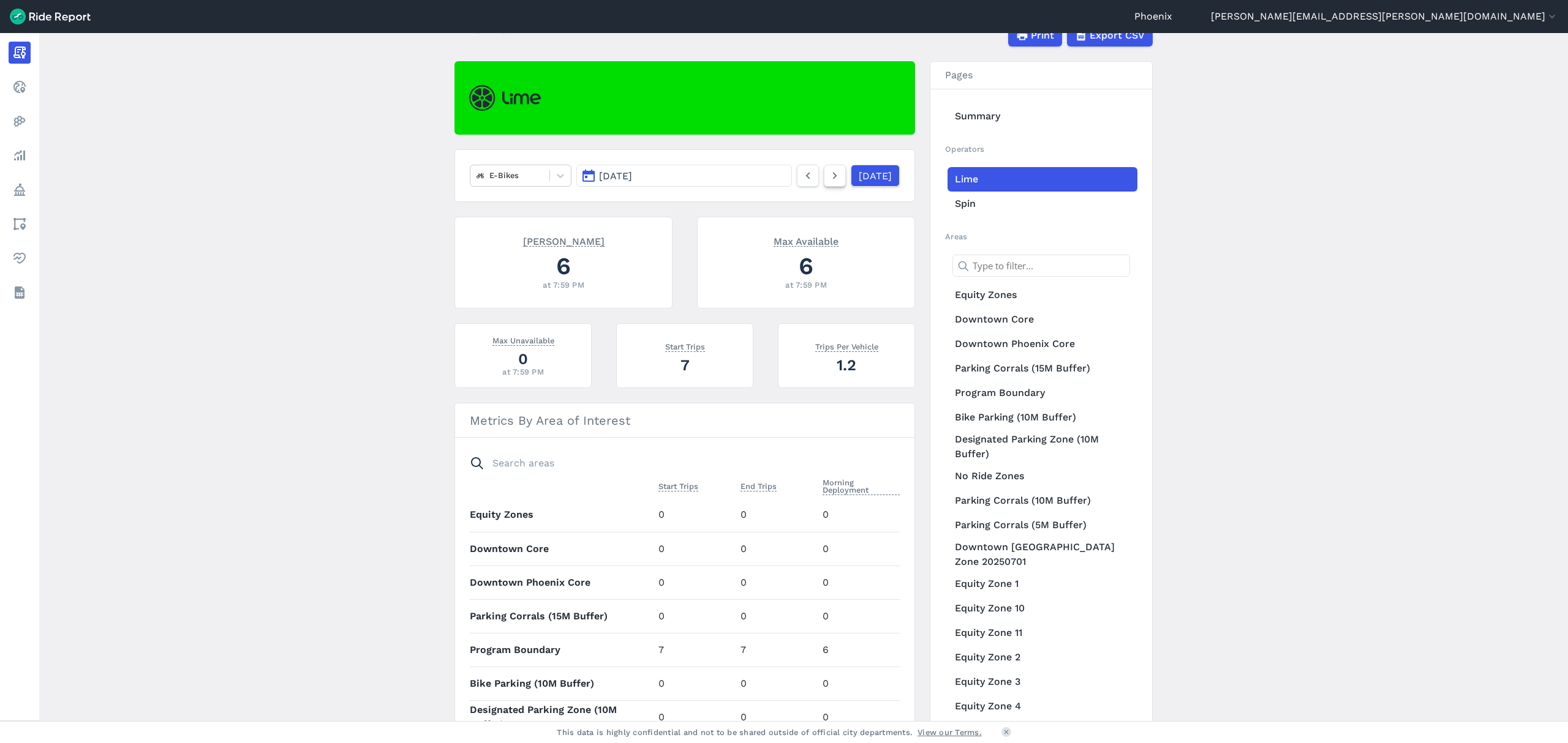
click at [828, 183] on icon at bounding box center [834, 175] width 14 height 14
click at [472, 169] on div "E-Bikes" at bounding box center [510, 175] width 79 height 19
click at [493, 219] on div "Scooters" at bounding box center [520, 226] width 102 height 22
click at [502, 177] on div at bounding box center [510, 175] width 67 height 14
click at [500, 204] on div "All vehicles (2)" at bounding box center [520, 204] width 102 height 22
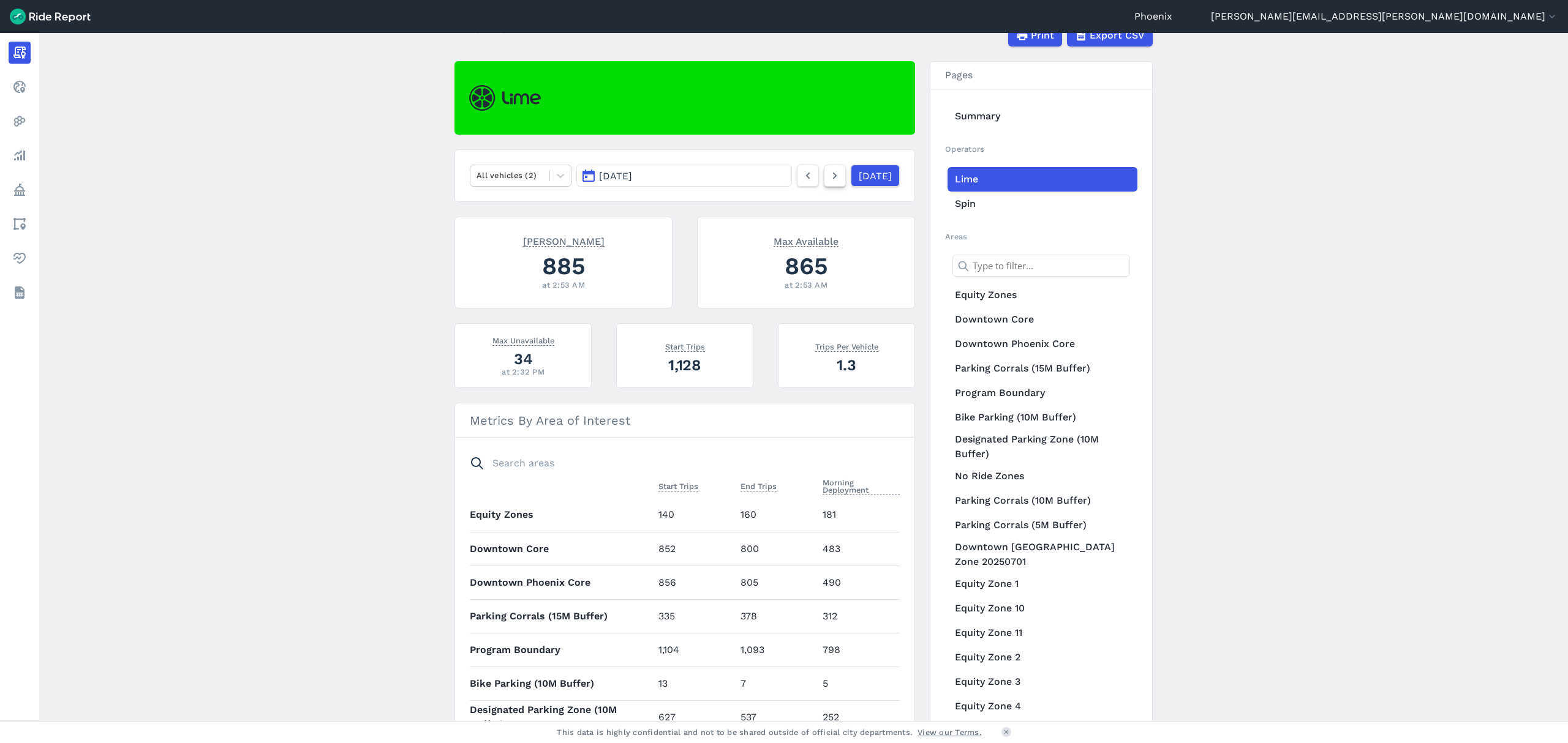
click at [826, 174] on link at bounding box center [835, 176] width 22 height 22
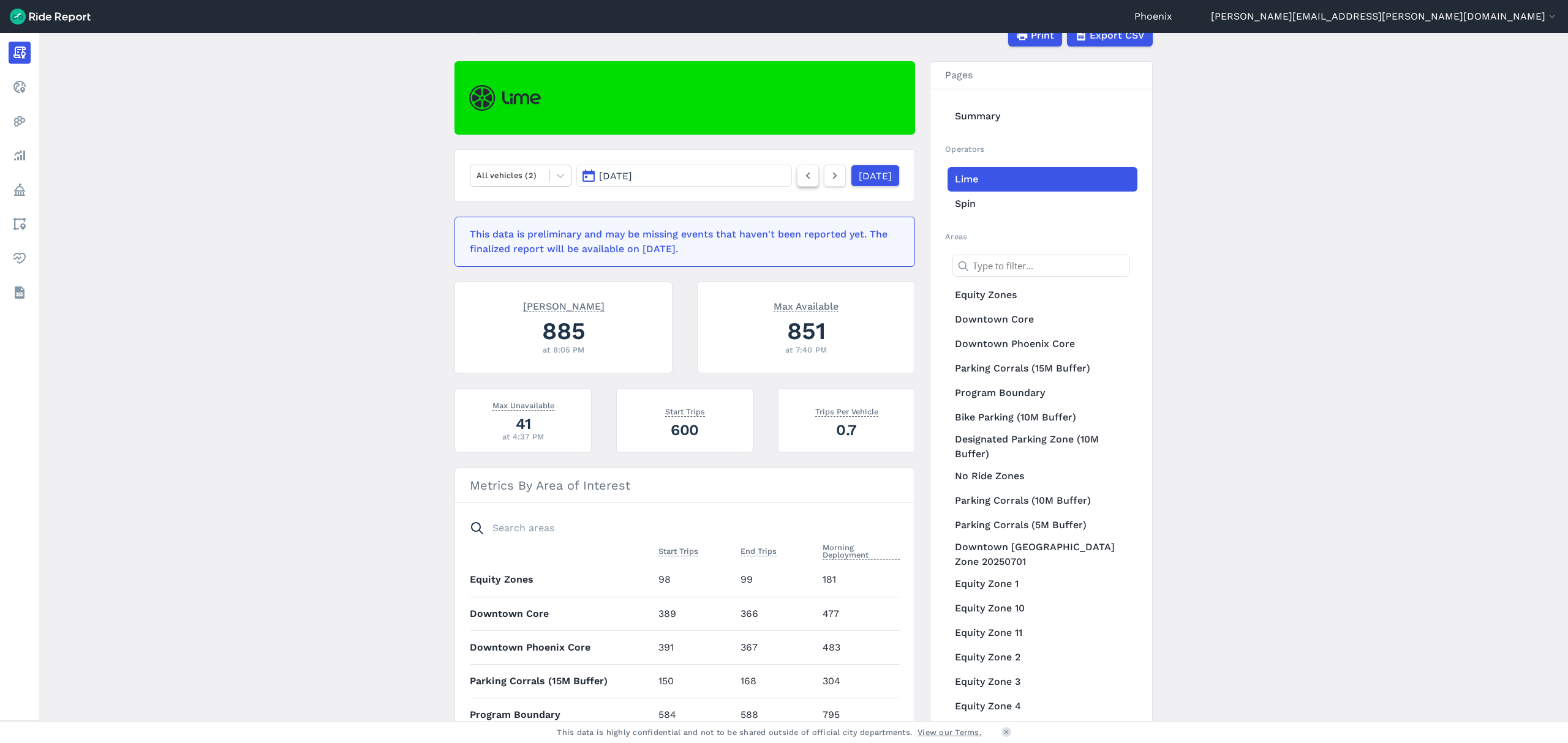
click at [801, 177] on icon at bounding box center [808, 175] width 14 height 14
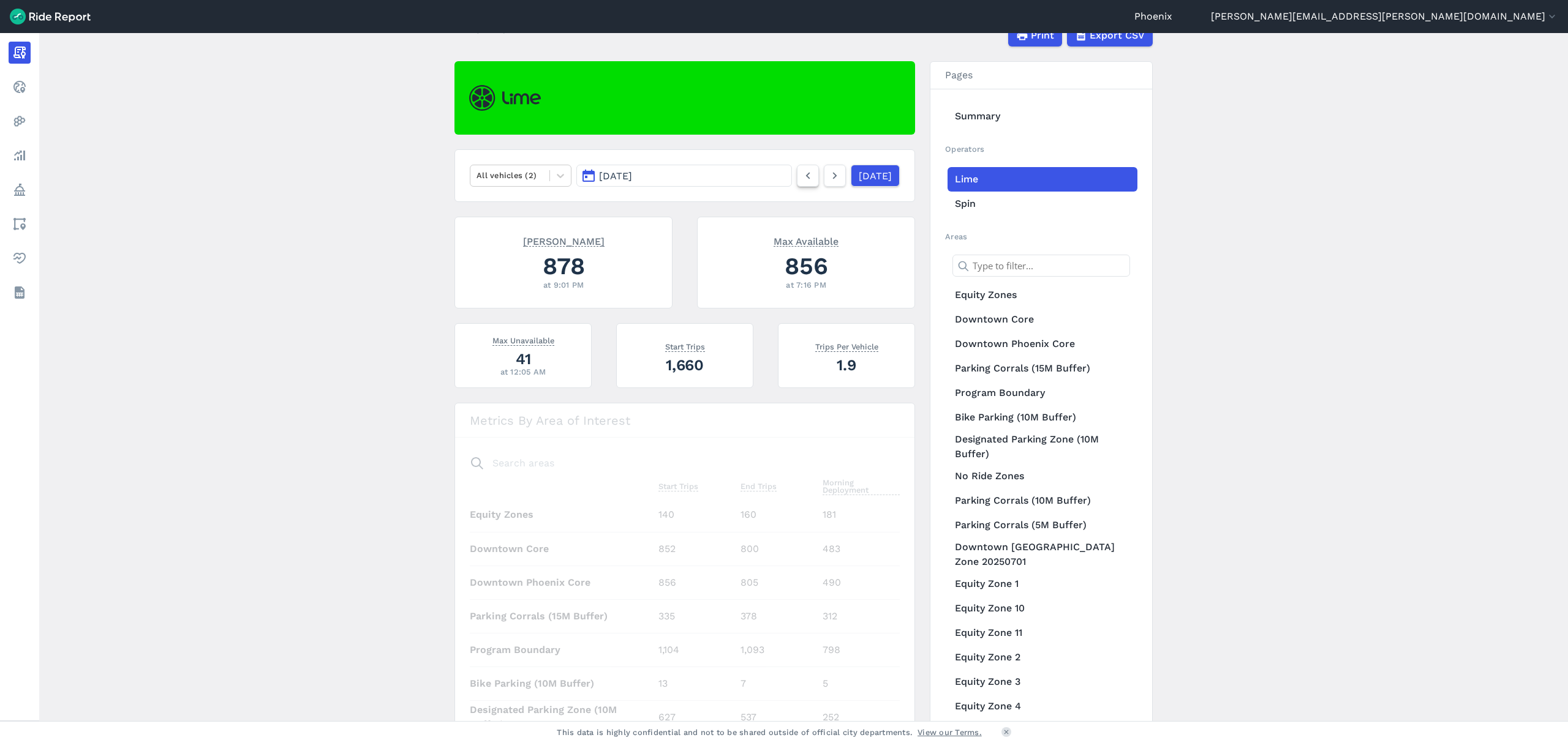
click at [801, 177] on icon at bounding box center [808, 175] width 14 height 14
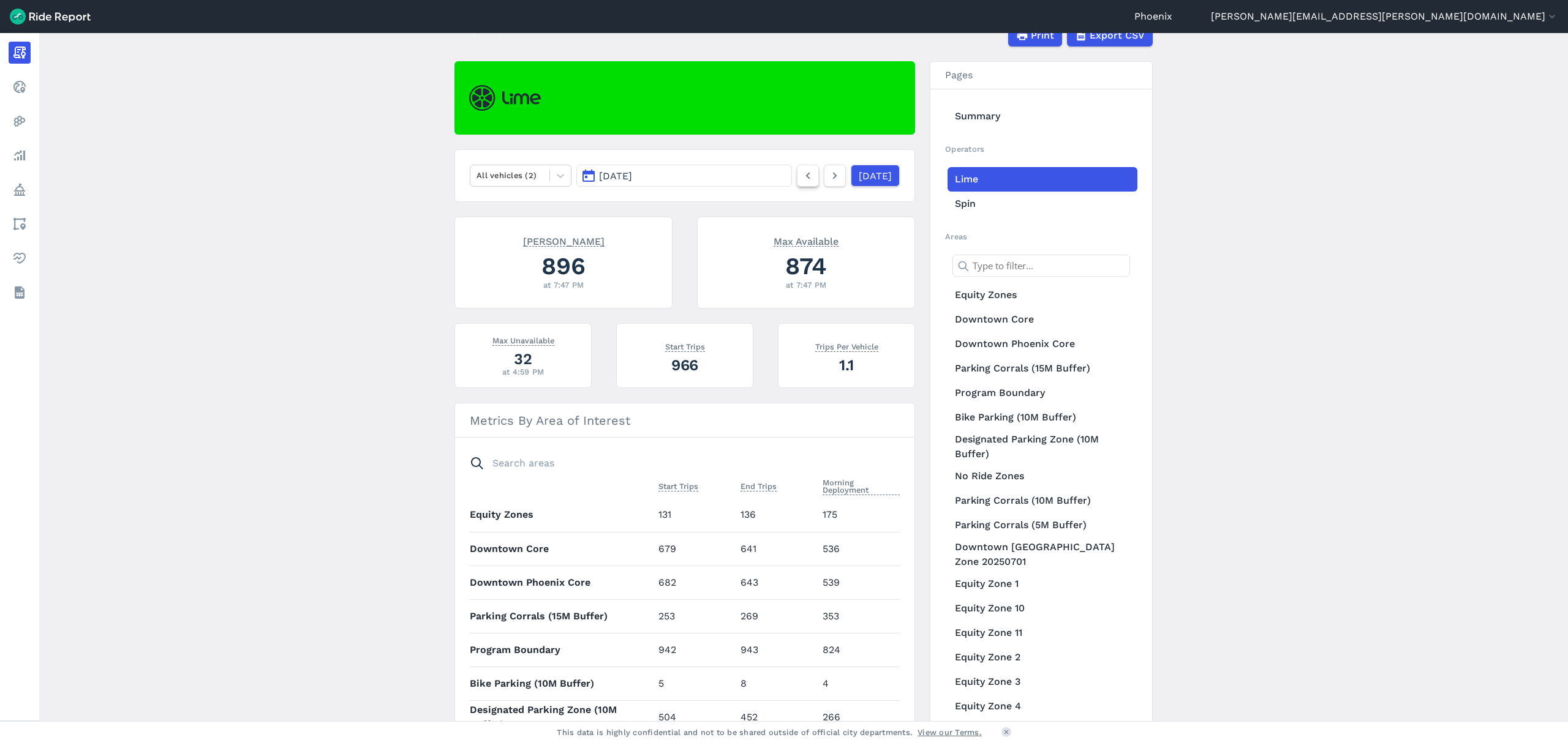
click at [801, 177] on icon at bounding box center [808, 175] width 14 height 14
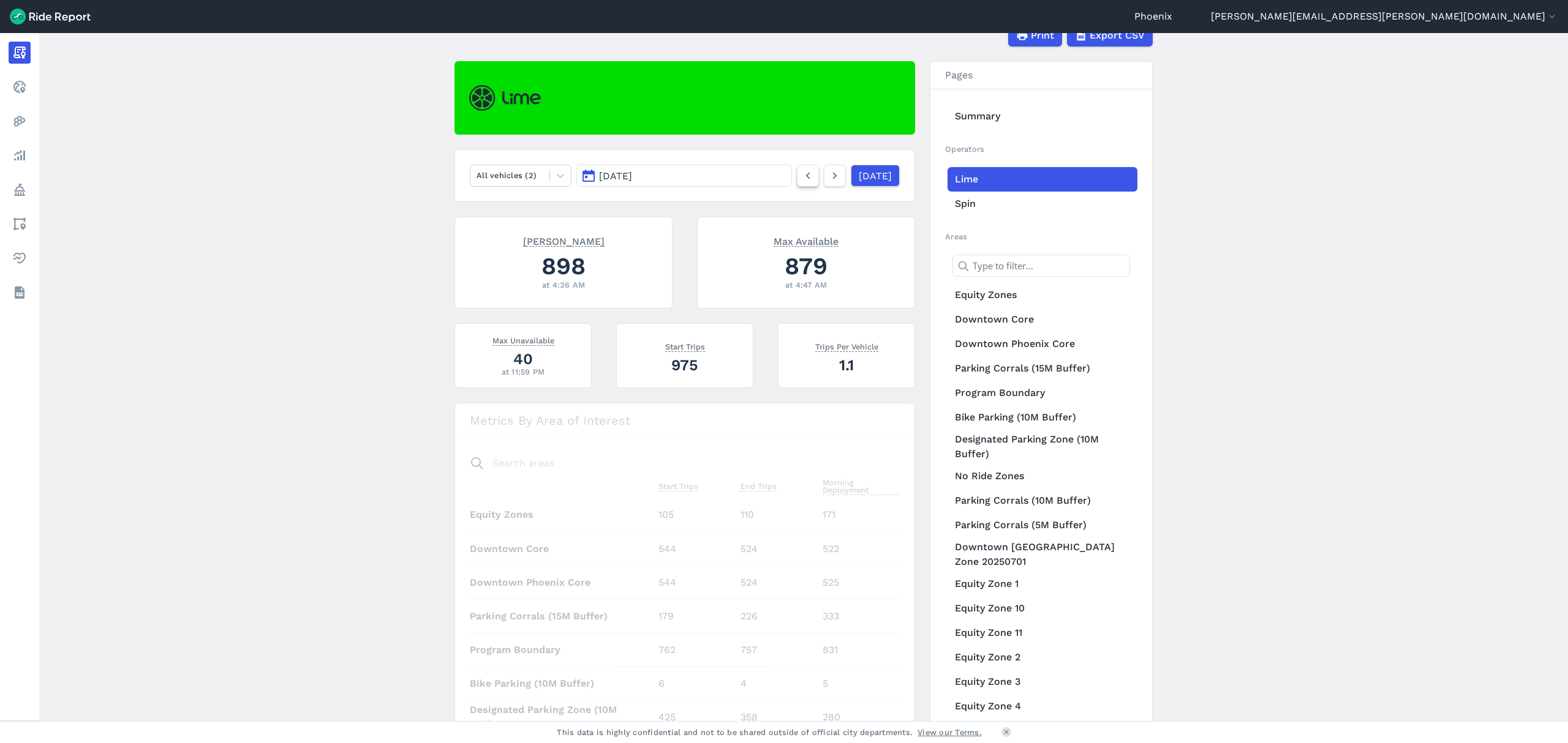
click at [801, 177] on icon at bounding box center [808, 175] width 14 height 14
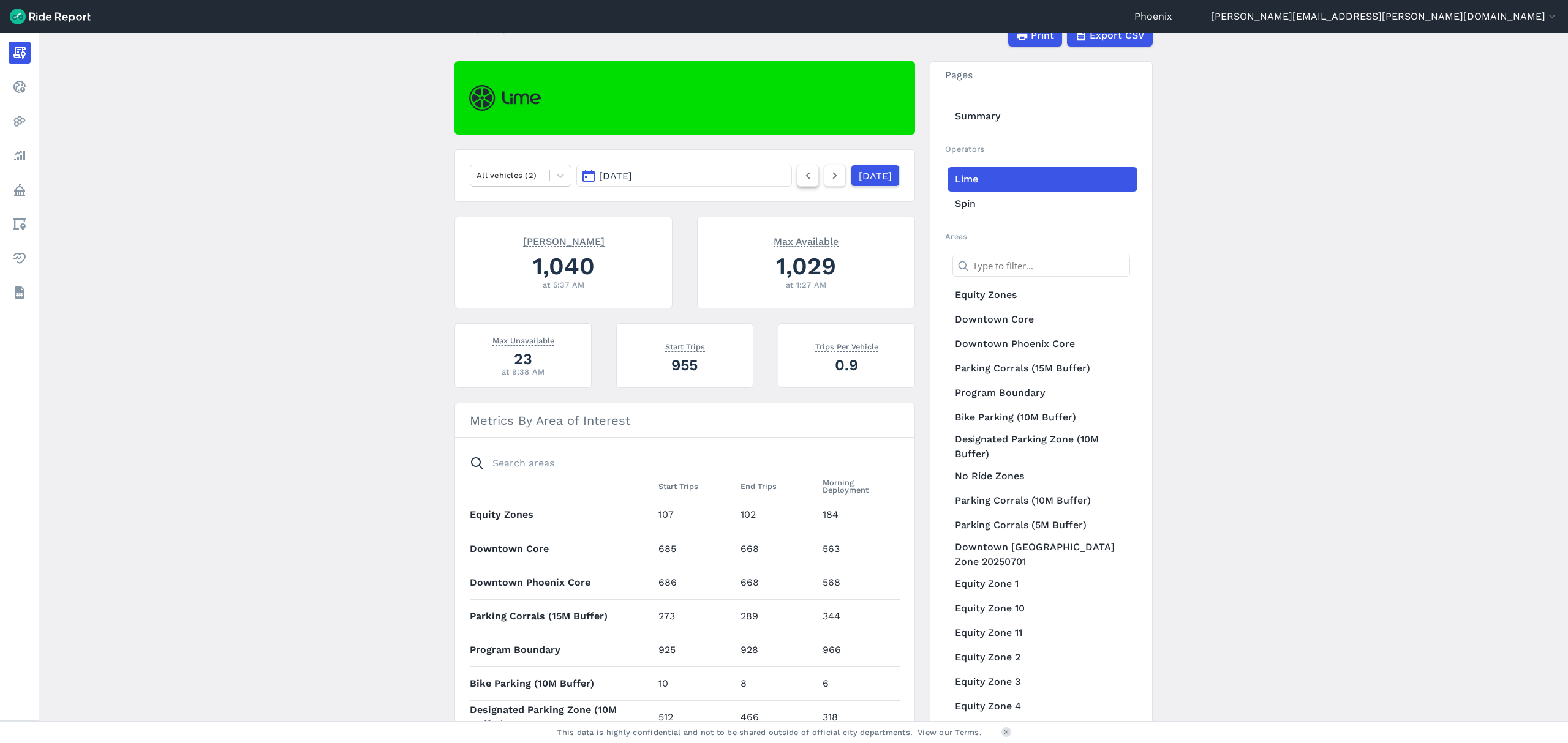
click at [801, 177] on icon at bounding box center [808, 175] width 14 height 14
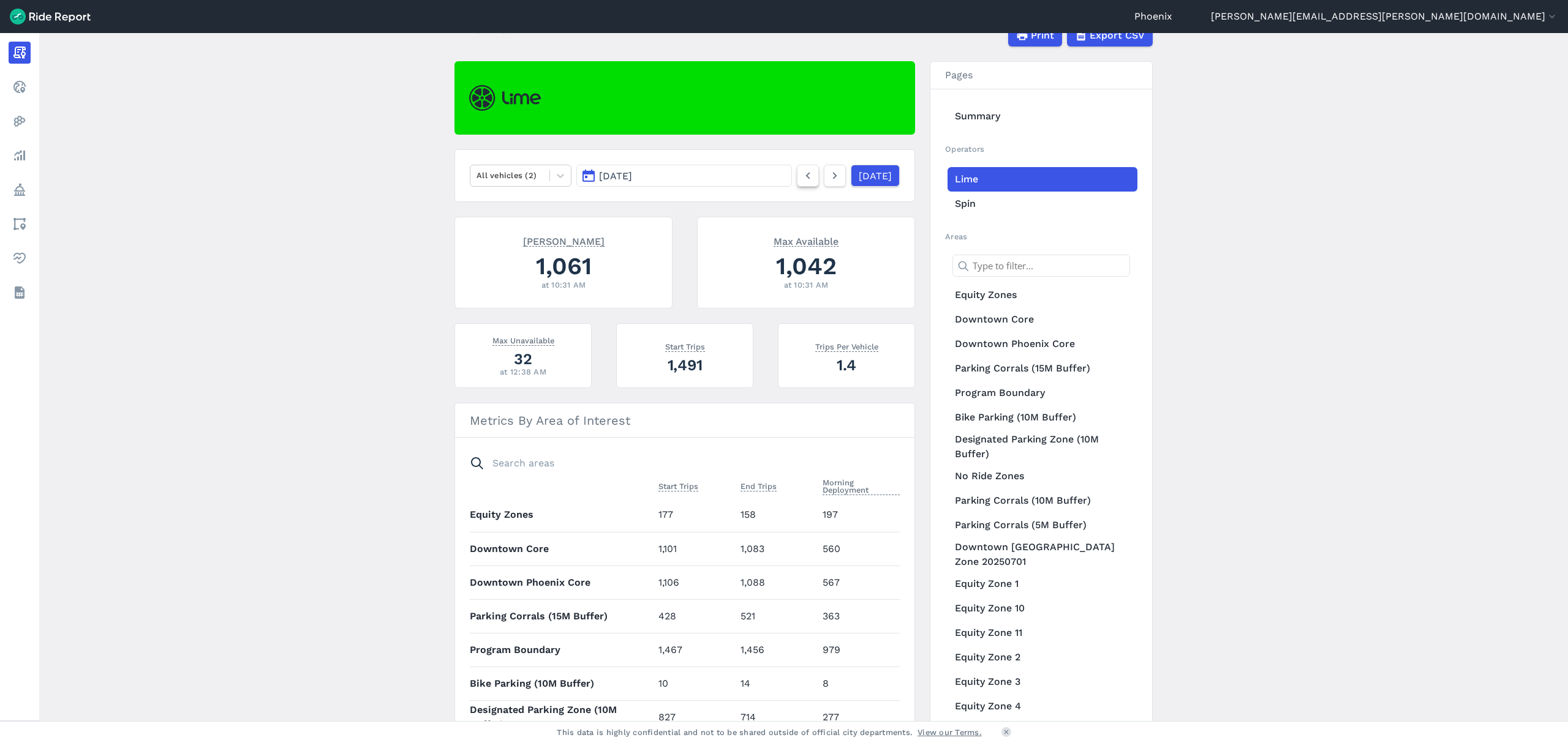
click at [801, 177] on icon at bounding box center [808, 175] width 14 height 14
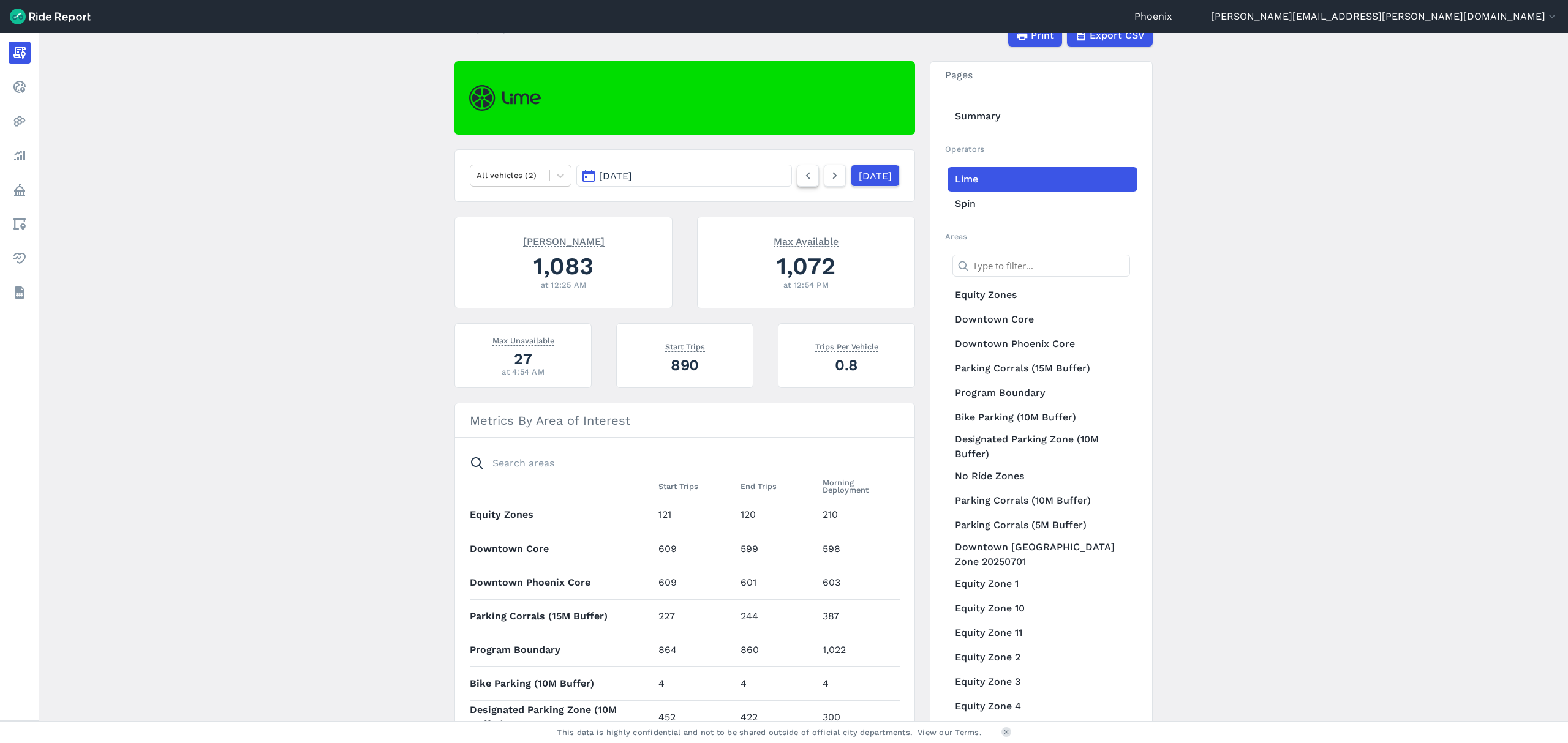
click at [801, 177] on icon at bounding box center [808, 175] width 14 height 14
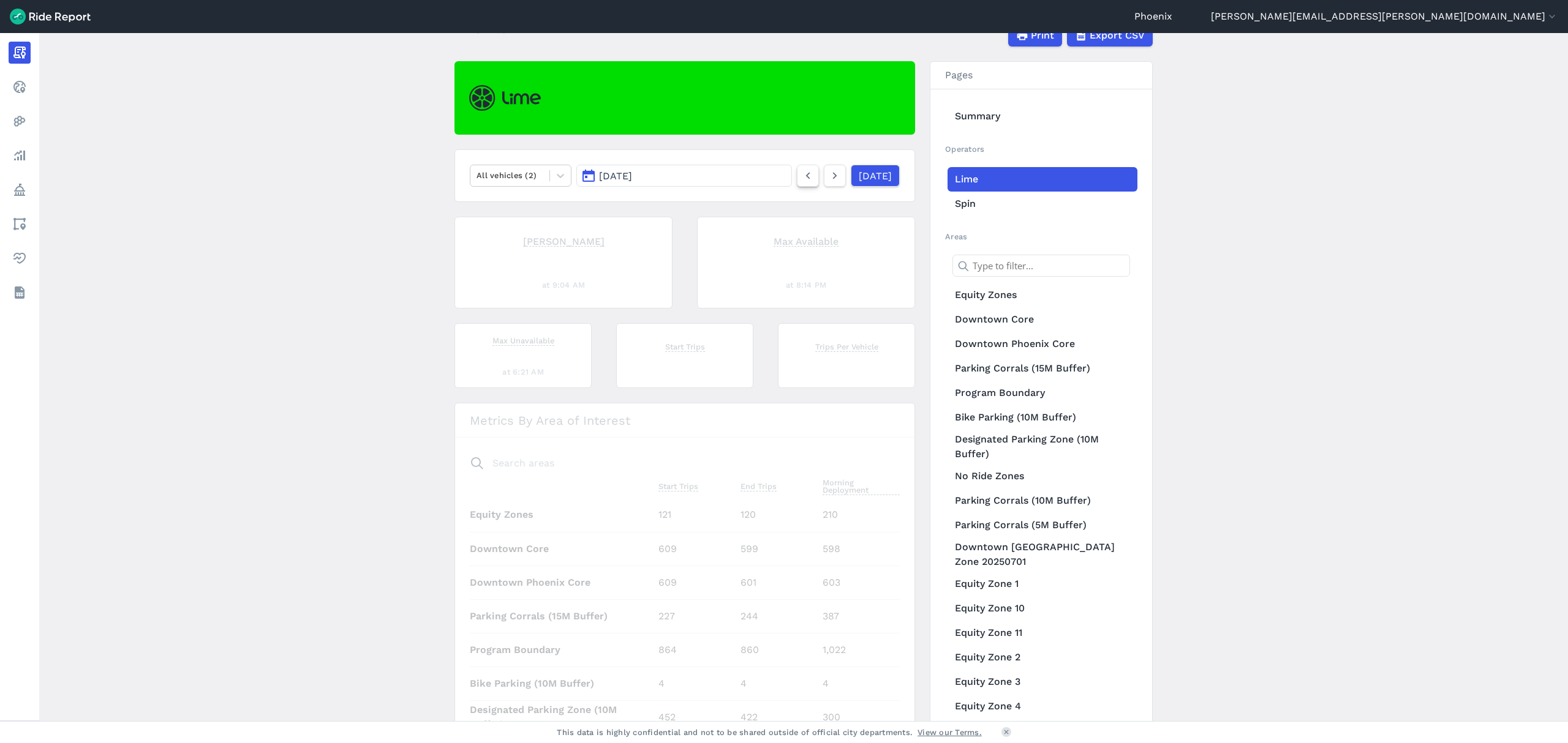
click at [801, 177] on icon at bounding box center [808, 175] width 14 height 14
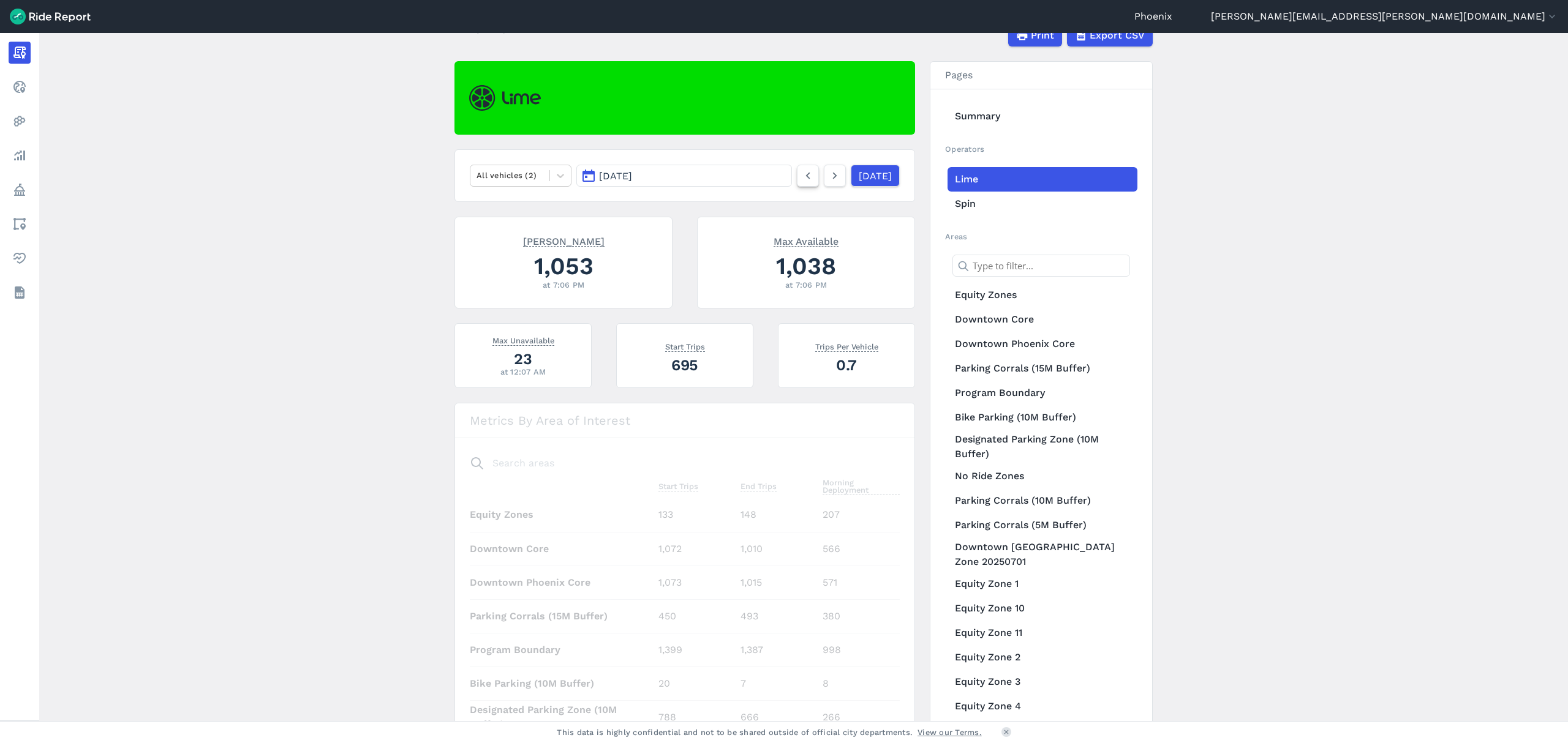
click at [801, 177] on icon at bounding box center [808, 175] width 14 height 14
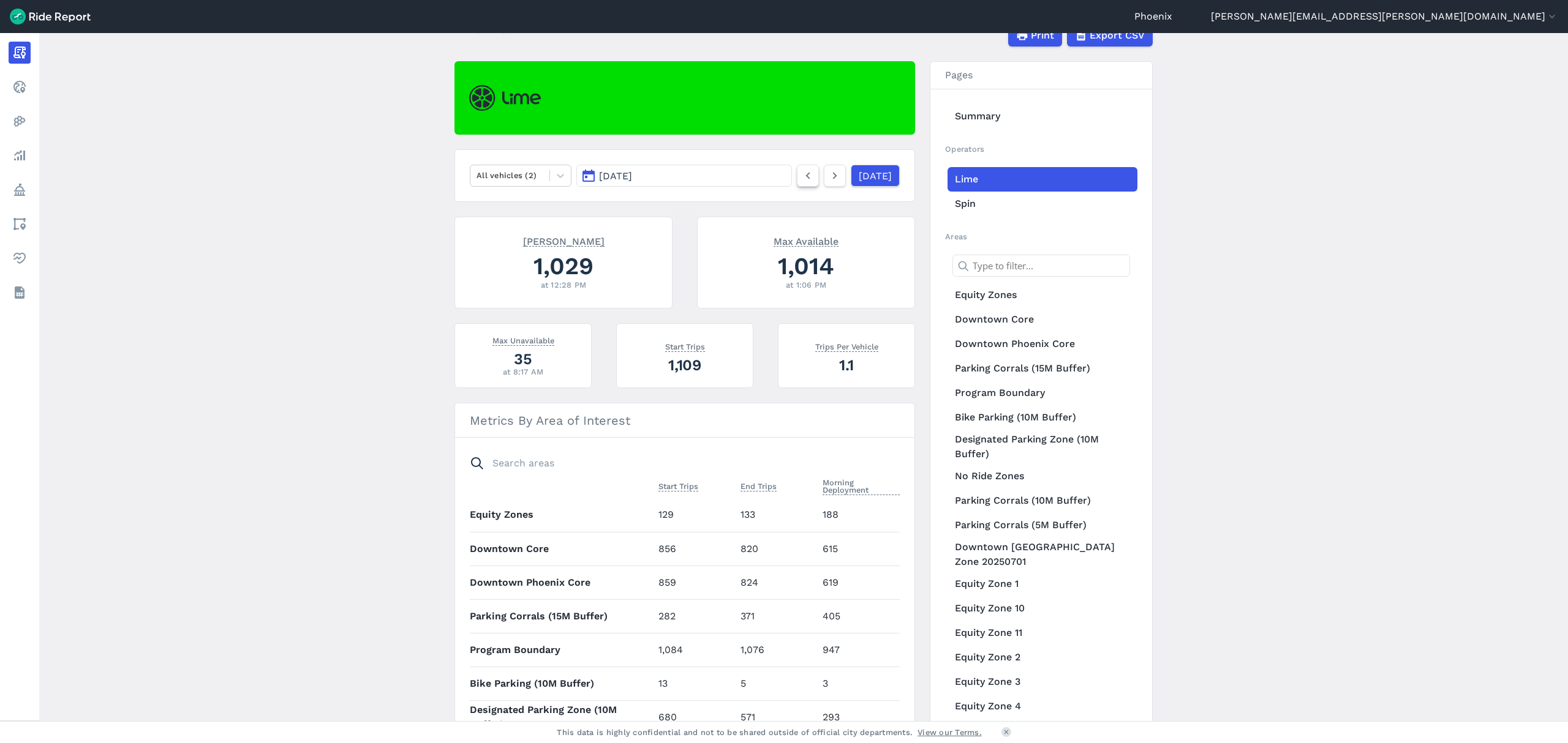
click at [801, 177] on icon at bounding box center [808, 175] width 14 height 14
click at [828, 174] on icon at bounding box center [834, 175] width 14 height 14
click at [973, 202] on link "Spin" at bounding box center [1042, 204] width 190 height 24
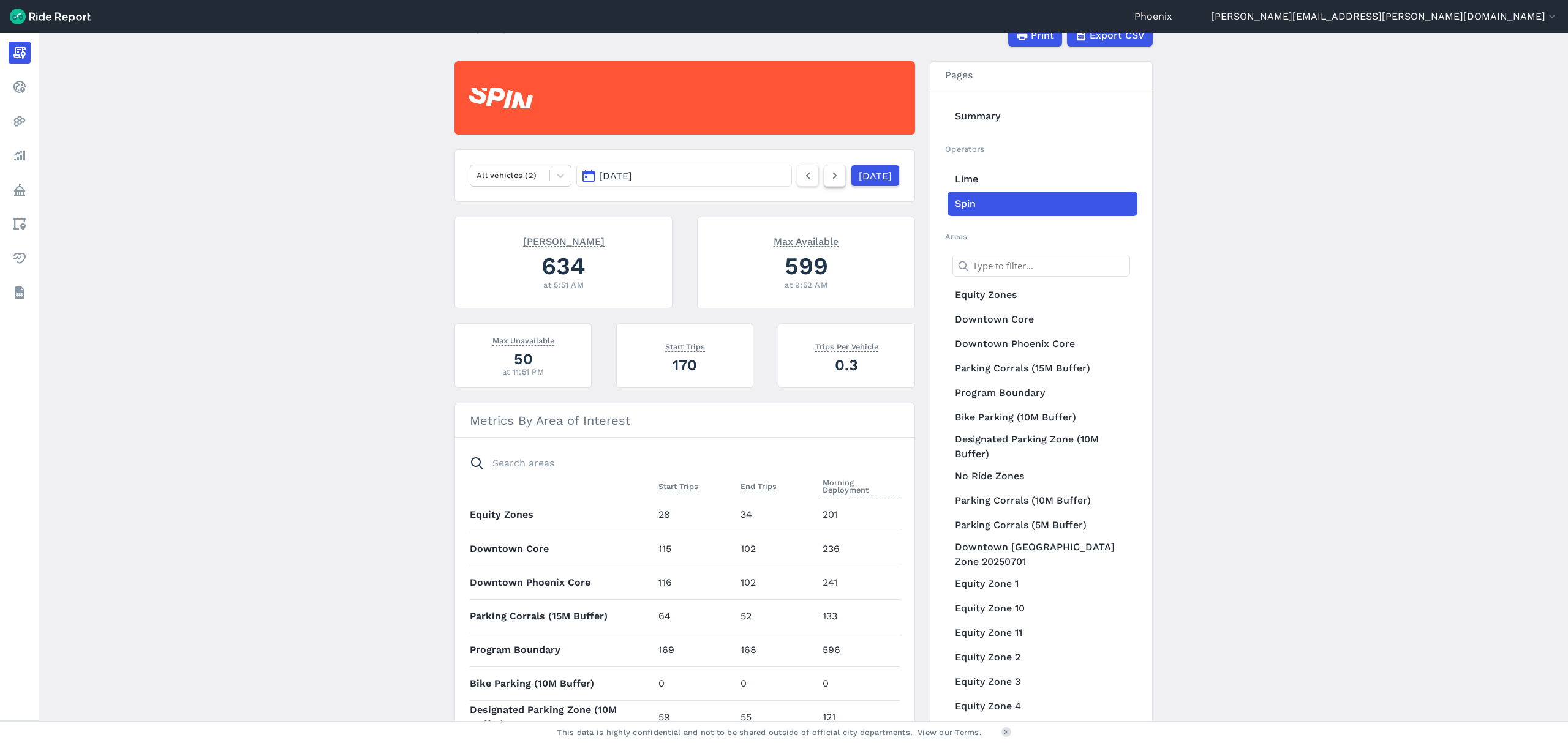
click at [824, 175] on link at bounding box center [835, 176] width 22 height 22
click at [828, 169] on link at bounding box center [835, 176] width 22 height 22
click at [799, 183] on link at bounding box center [808, 176] width 22 height 22
click at [828, 168] on icon at bounding box center [834, 175] width 14 height 14
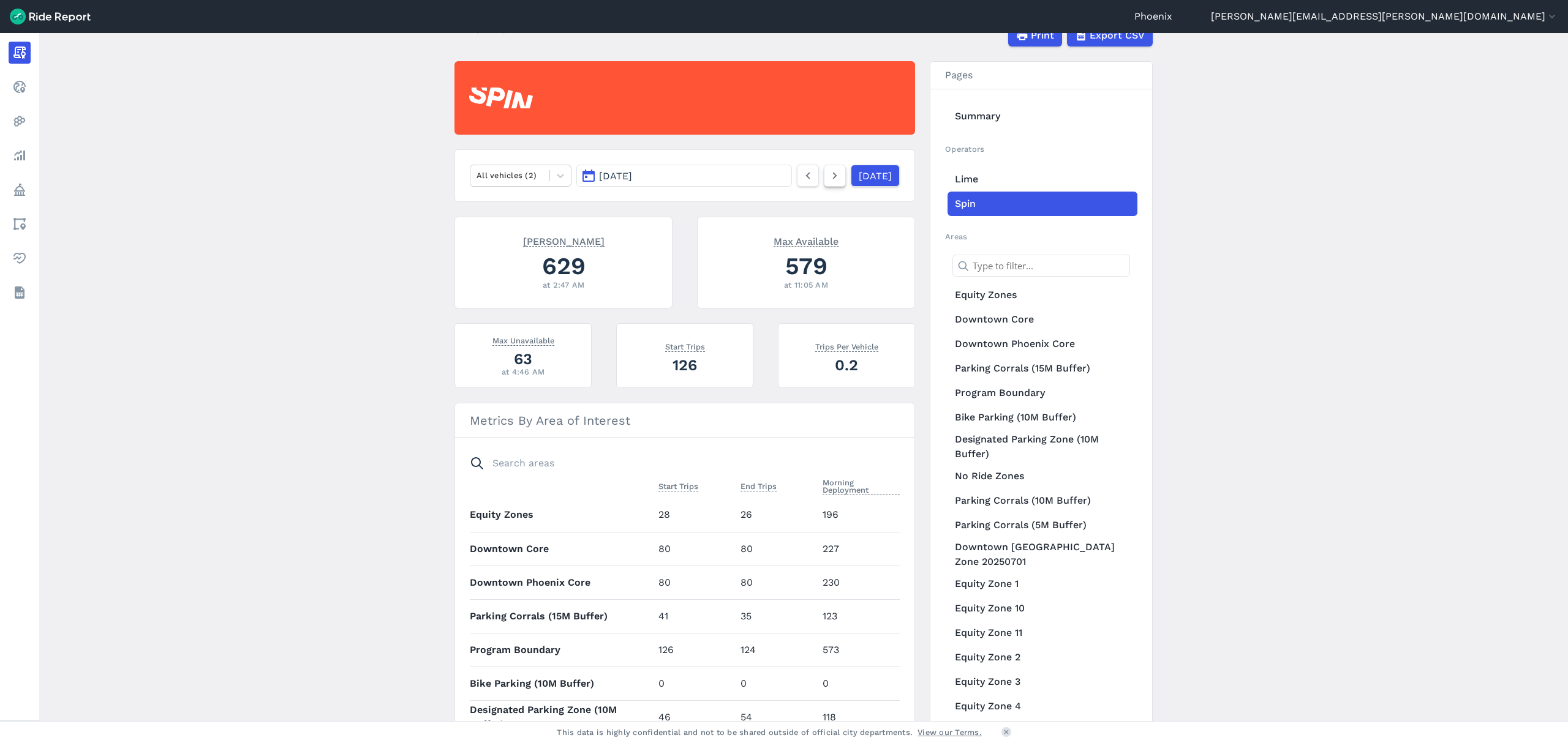
click at [828, 168] on icon at bounding box center [834, 175] width 14 height 14
click at [828, 174] on link at bounding box center [835, 176] width 22 height 22
click at [828, 174] on icon at bounding box center [834, 175] width 14 height 14
click at [828, 172] on icon at bounding box center [834, 175] width 14 height 14
click at [828, 173] on icon at bounding box center [834, 175] width 14 height 14
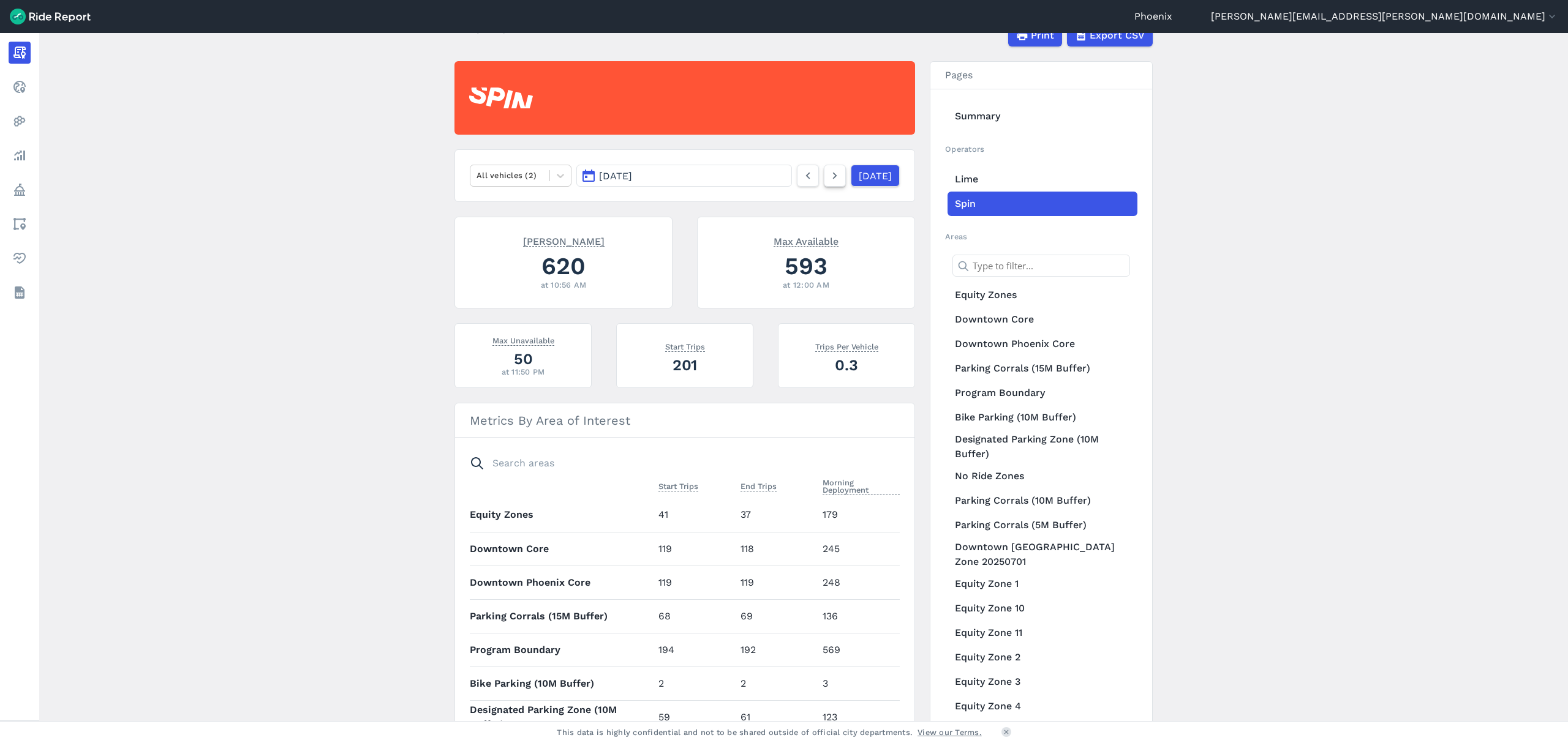
click at [828, 174] on icon at bounding box center [834, 175] width 14 height 14
click at [850, 175] on link "[DATE]" at bounding box center [874, 176] width 49 height 22
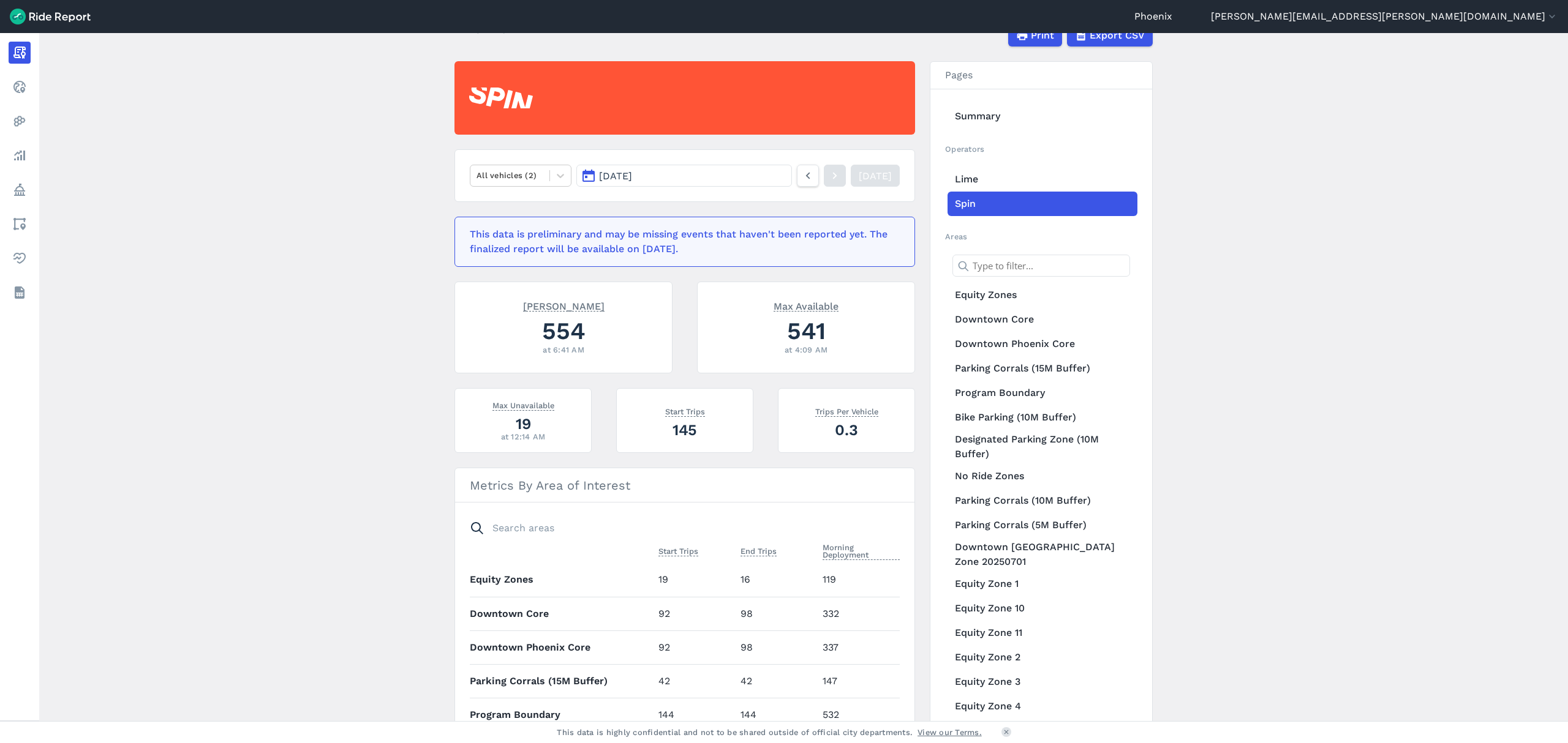
click at [758, 185] on button "[DATE]" at bounding box center [684, 176] width 215 height 22
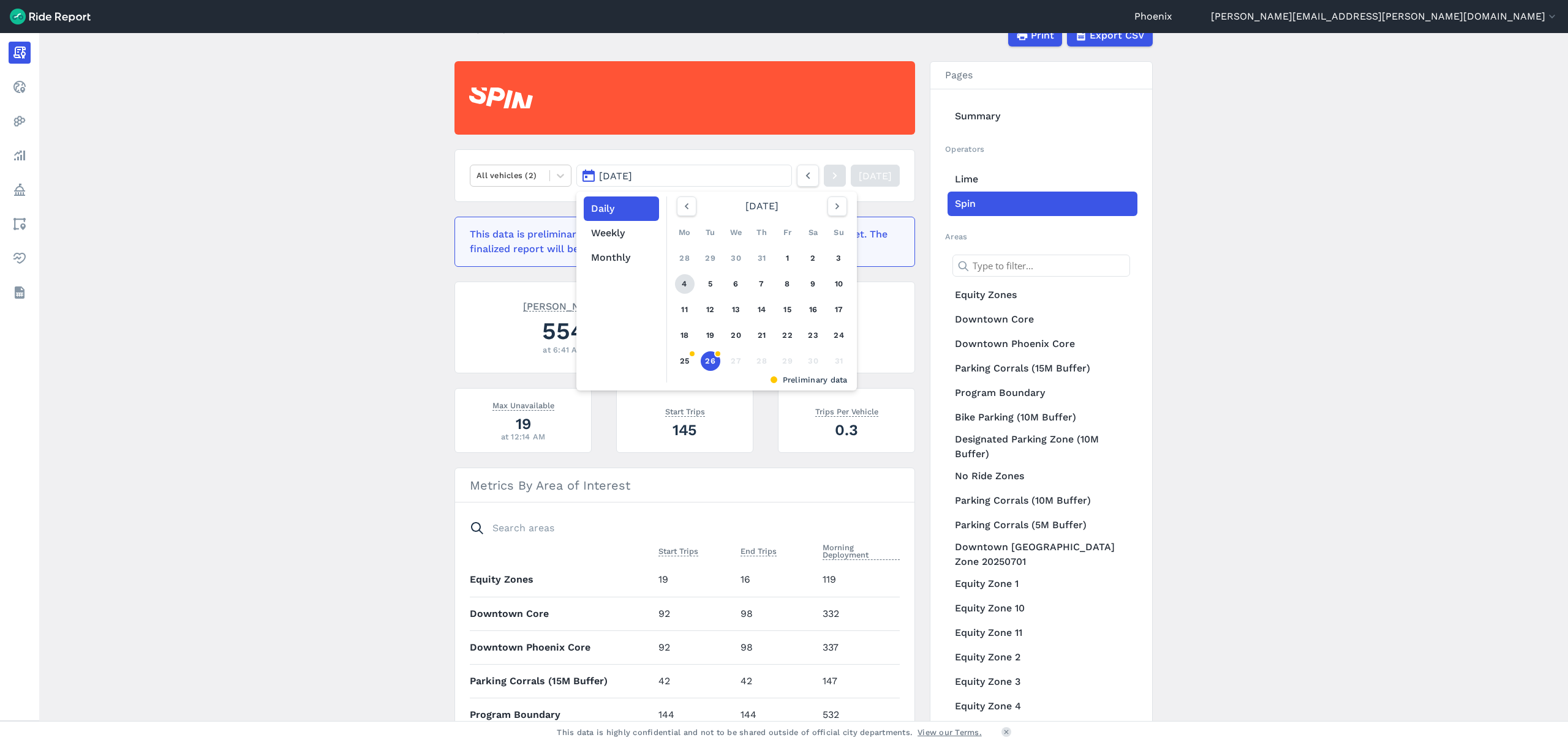
click at [682, 285] on link "4" at bounding box center [684, 284] width 20 height 20
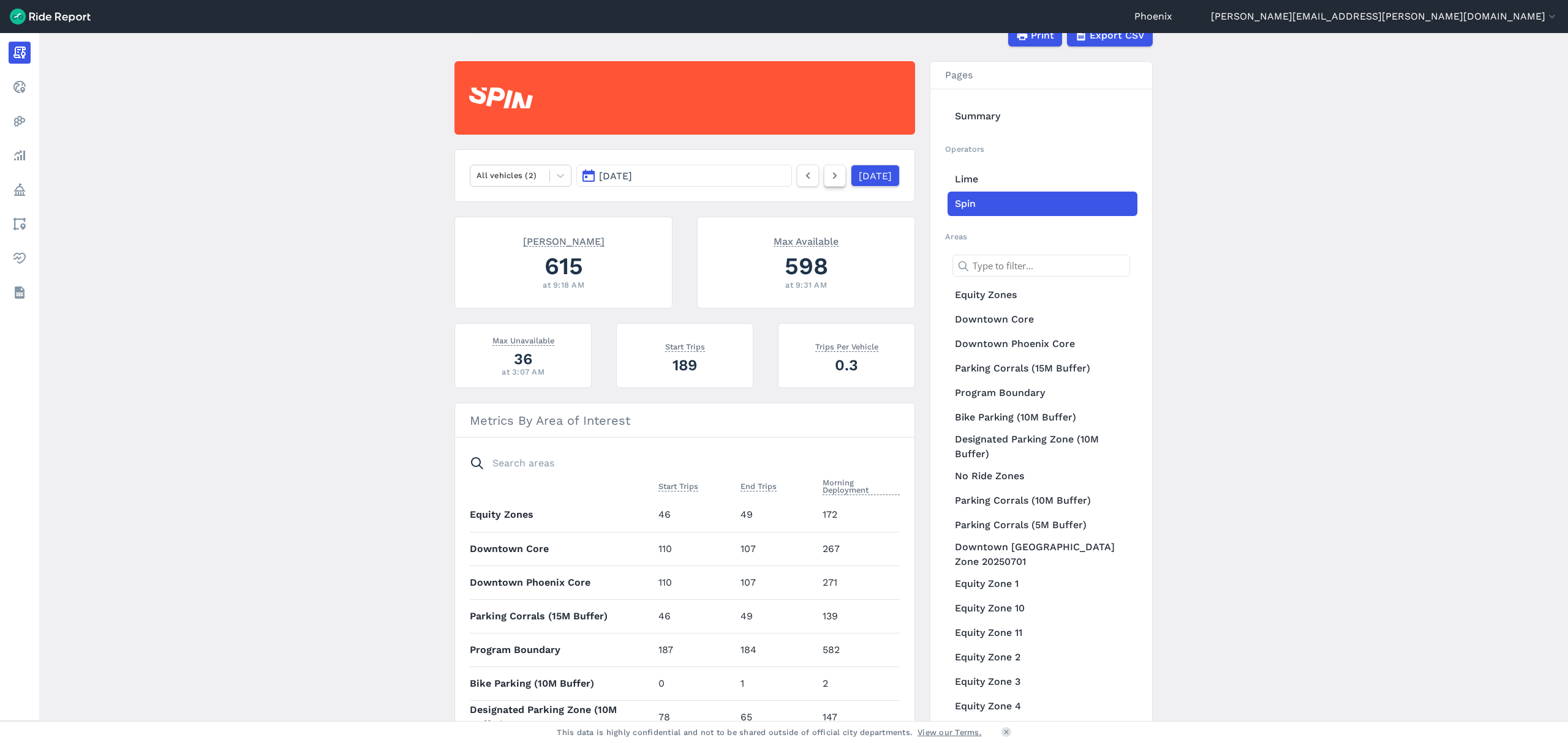
click at [828, 174] on icon at bounding box center [834, 175] width 14 height 14
click at [828, 180] on icon at bounding box center [834, 175] width 14 height 14
click at [828, 177] on icon at bounding box center [834, 175] width 14 height 14
click at [828, 170] on link at bounding box center [835, 176] width 22 height 22
click at [850, 174] on link "[DATE]" at bounding box center [874, 176] width 49 height 22
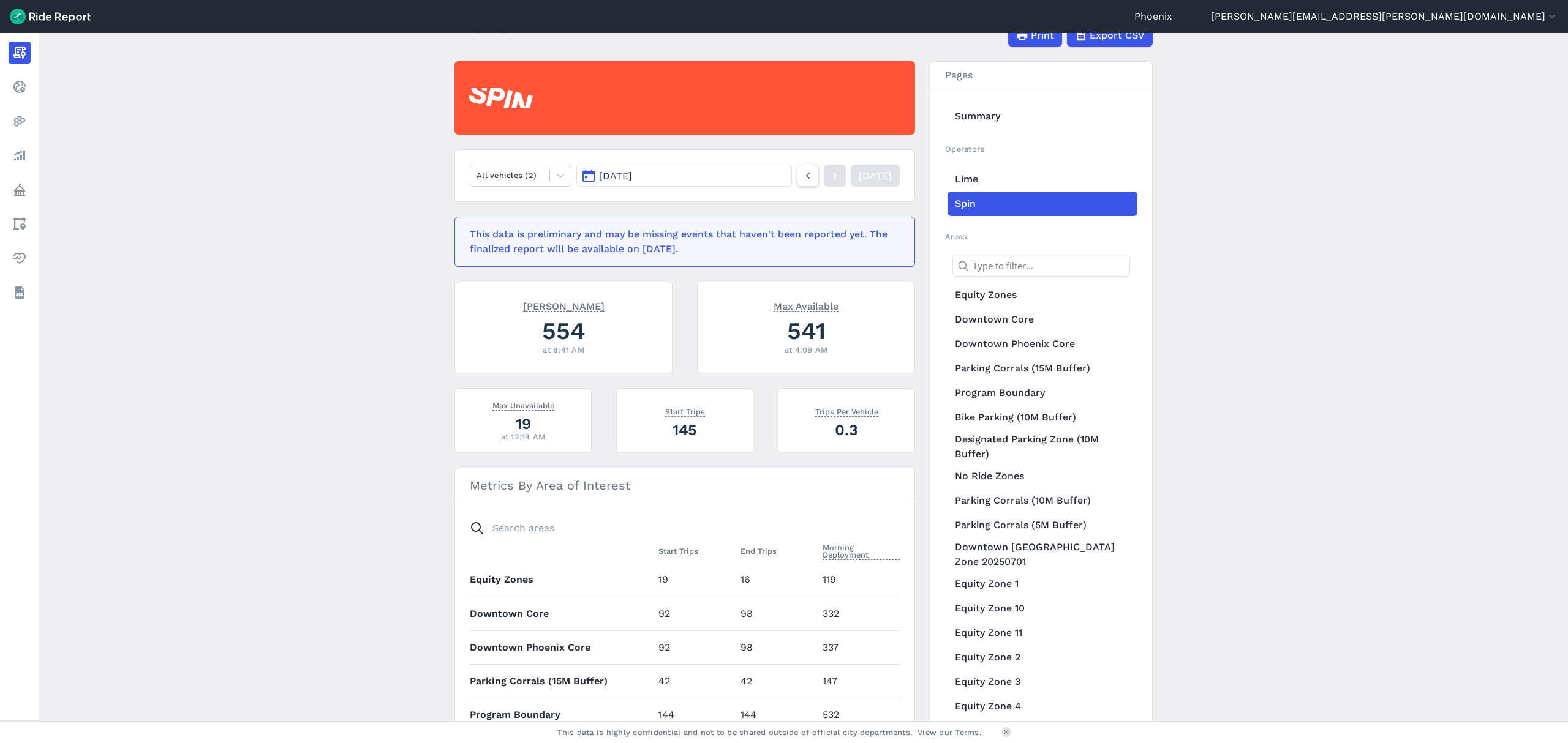
click at [711, 181] on button "[DATE]" at bounding box center [684, 176] width 215 height 22
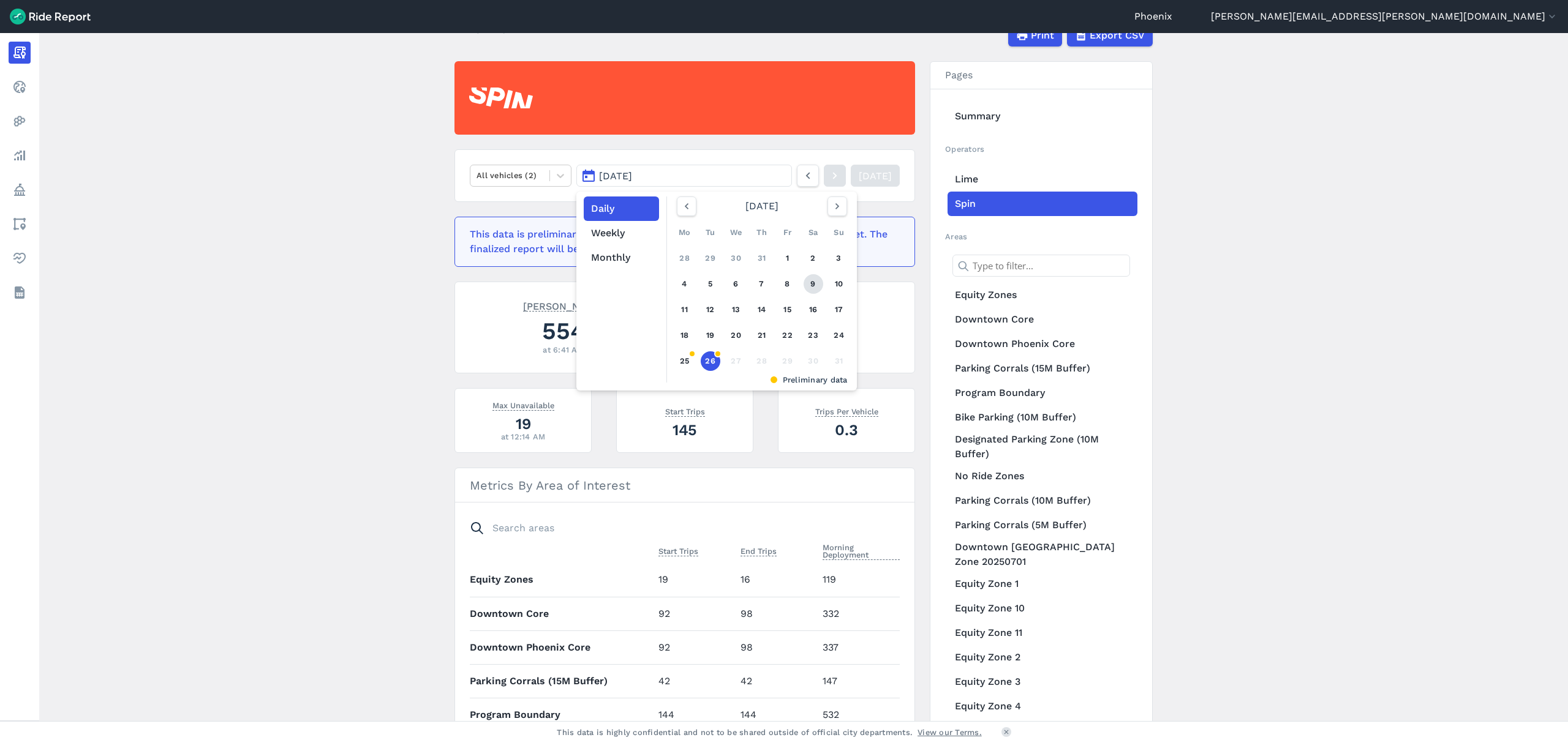
click at [808, 290] on link "9" at bounding box center [813, 284] width 20 height 20
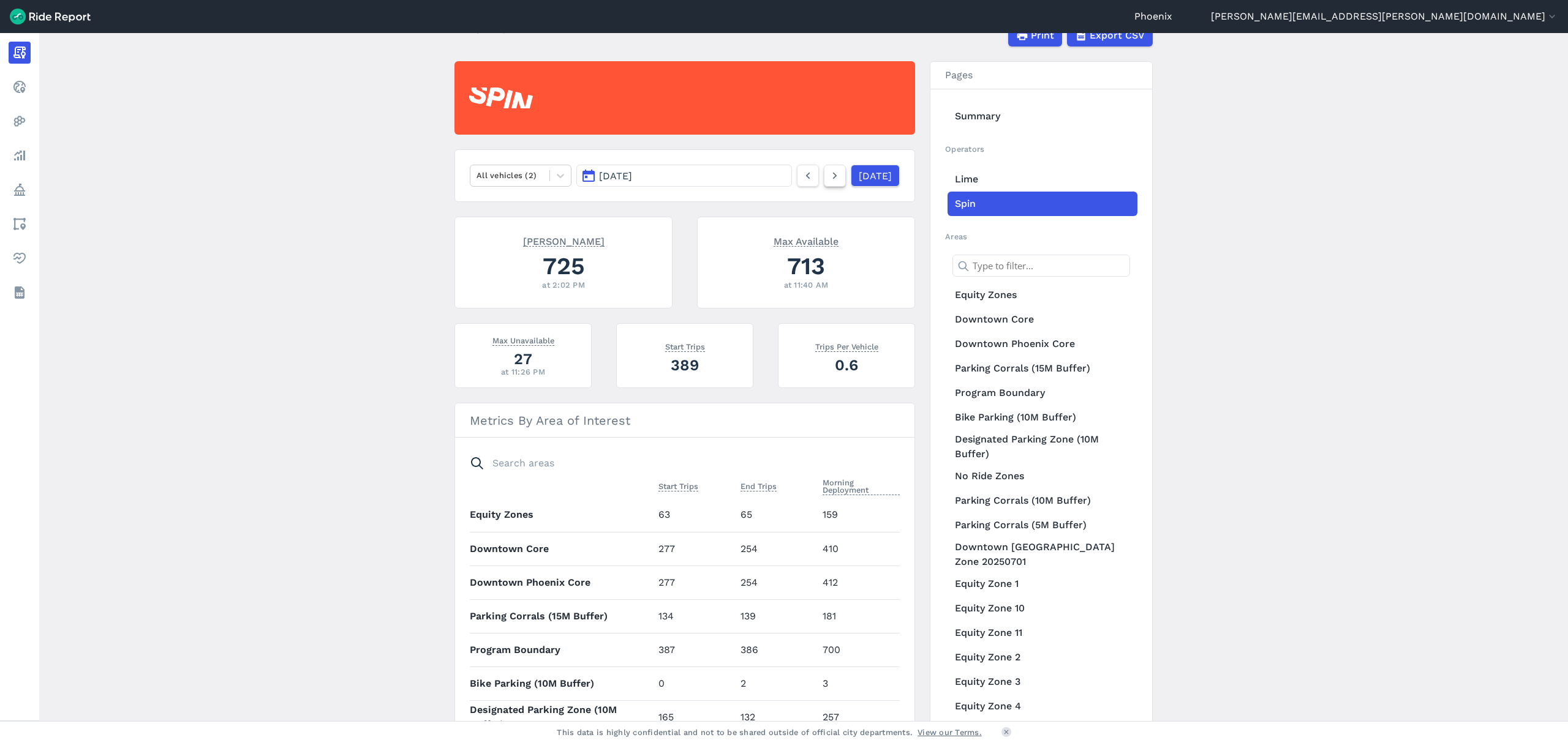
click at [828, 183] on icon at bounding box center [834, 175] width 14 height 14
click at [828, 169] on icon at bounding box center [834, 175] width 14 height 14
click at [828, 174] on icon at bounding box center [834, 175] width 14 height 14
click at [828, 170] on icon at bounding box center [834, 175] width 14 height 14
click at [828, 174] on link at bounding box center [835, 176] width 22 height 22
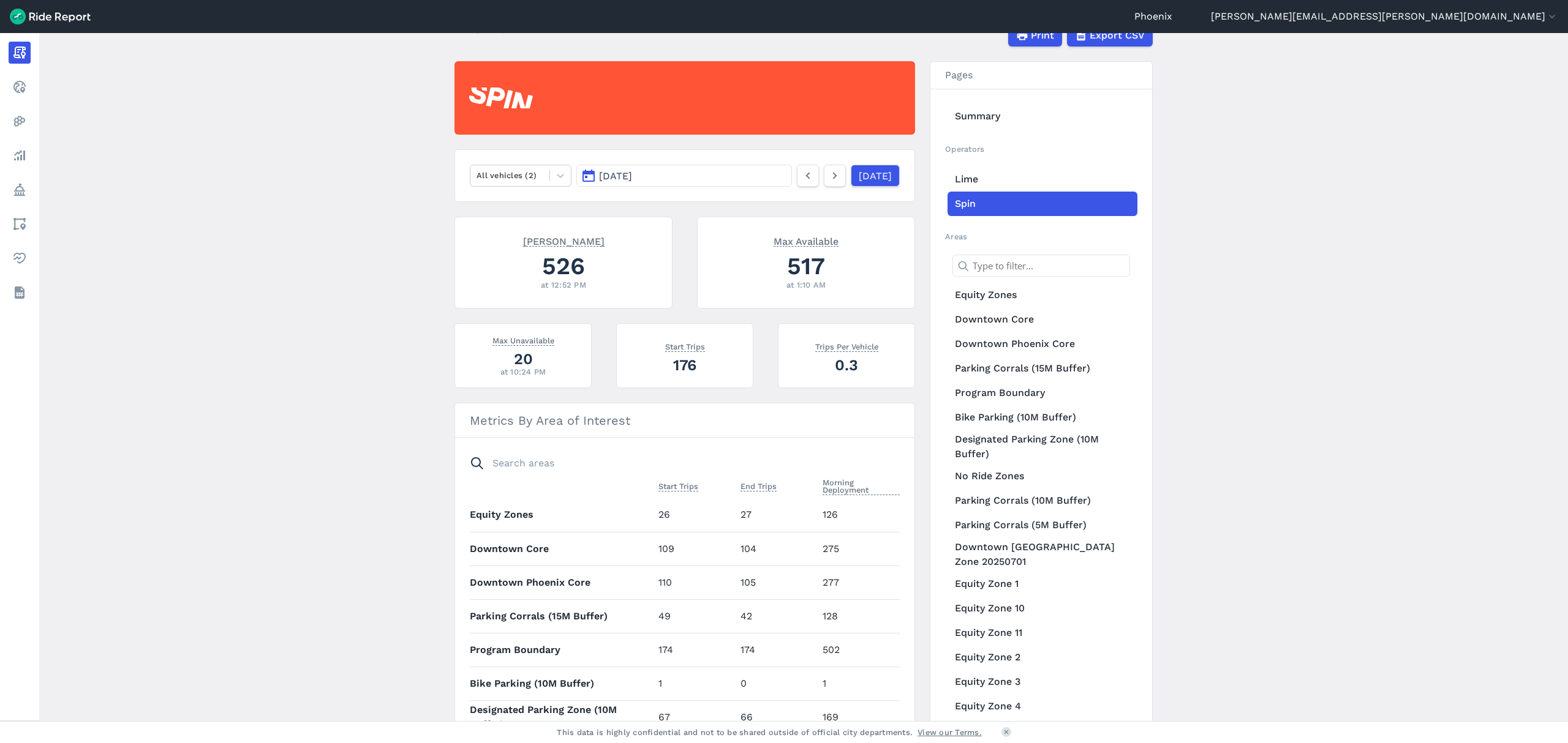
click at [831, 179] on div "[DATE]" at bounding box center [848, 176] width 103 height 22
click at [828, 177] on icon at bounding box center [834, 175] width 14 height 14
click at [825, 166] on link at bounding box center [835, 176] width 22 height 22
click at [828, 175] on icon at bounding box center [834, 175] width 14 height 14
click at [826, 174] on link at bounding box center [835, 176] width 22 height 22
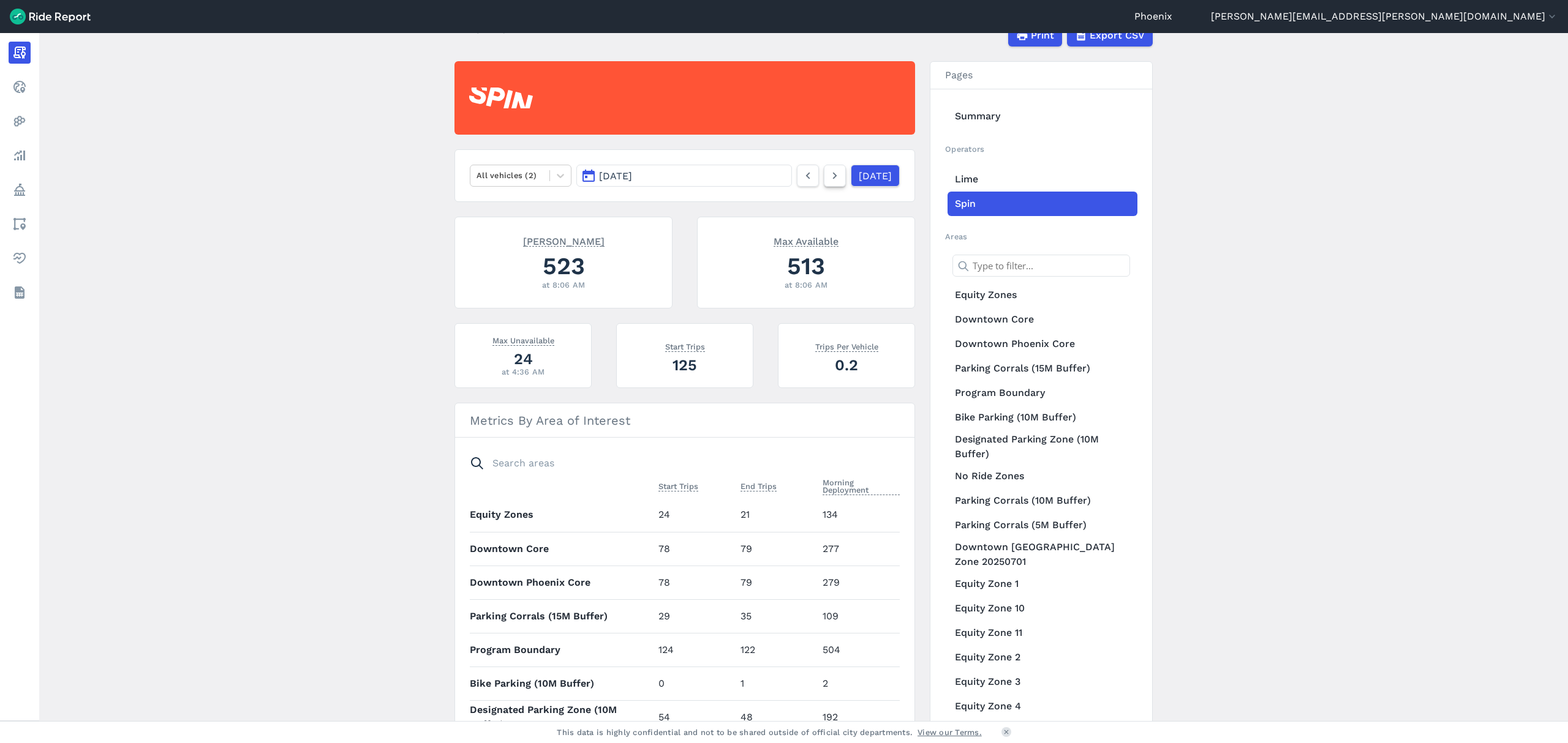
click at [828, 183] on icon at bounding box center [834, 175] width 14 height 14
click at [833, 177] on use at bounding box center [835, 176] width 5 height 7
click at [824, 183] on link at bounding box center [835, 176] width 22 height 22
click at [826, 183] on link at bounding box center [835, 176] width 22 height 22
click at [828, 175] on icon at bounding box center [834, 175] width 14 height 14
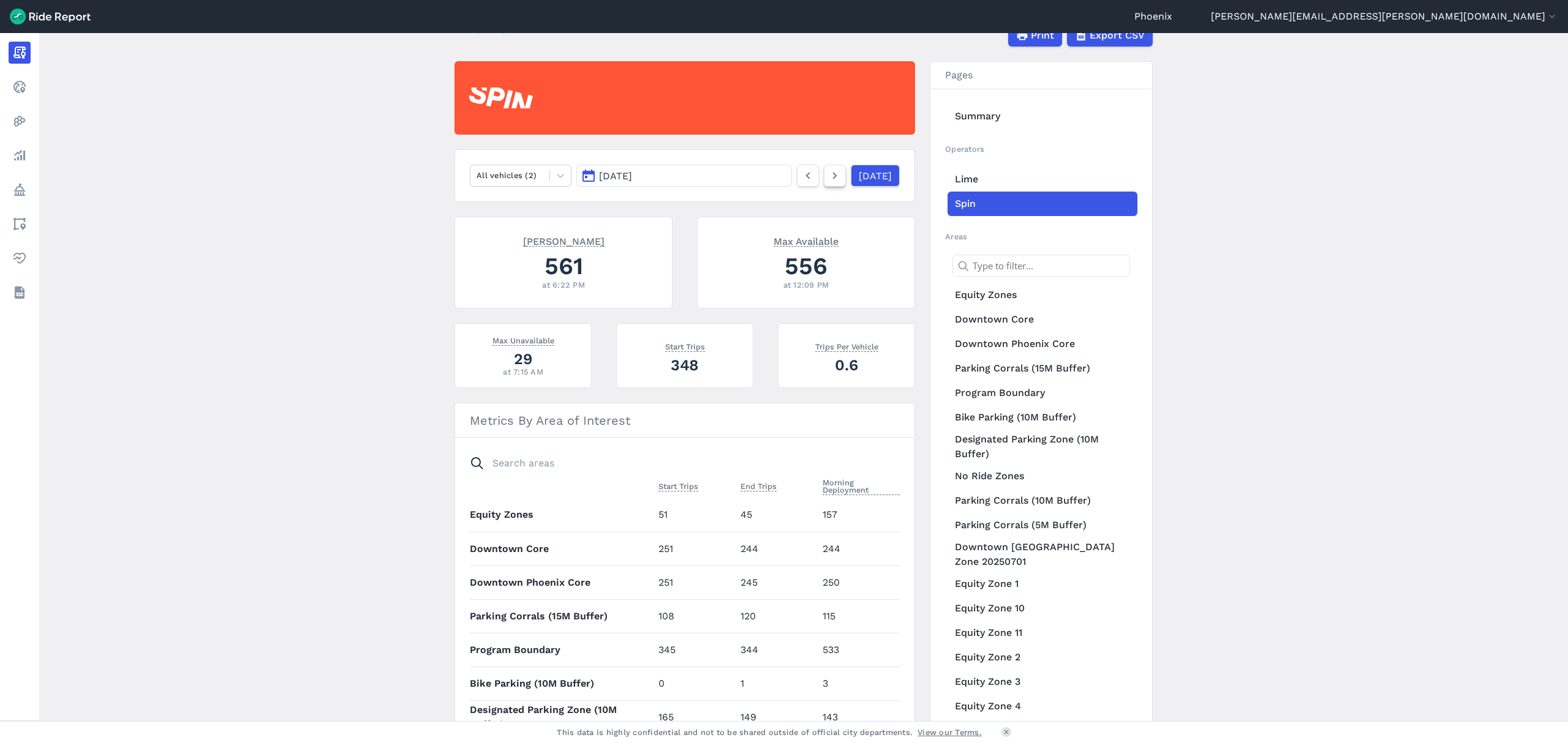
click at [828, 170] on icon at bounding box center [834, 175] width 14 height 14
